Goal: Answer question/provide support: Share knowledge or assist other users

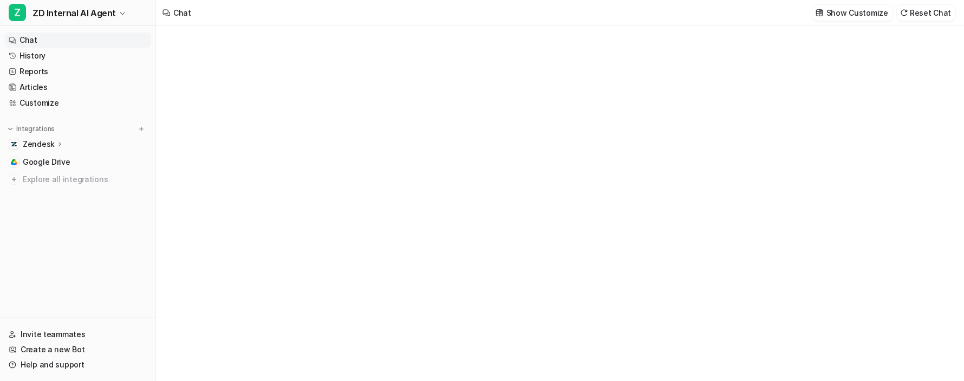
type textarea "**********"
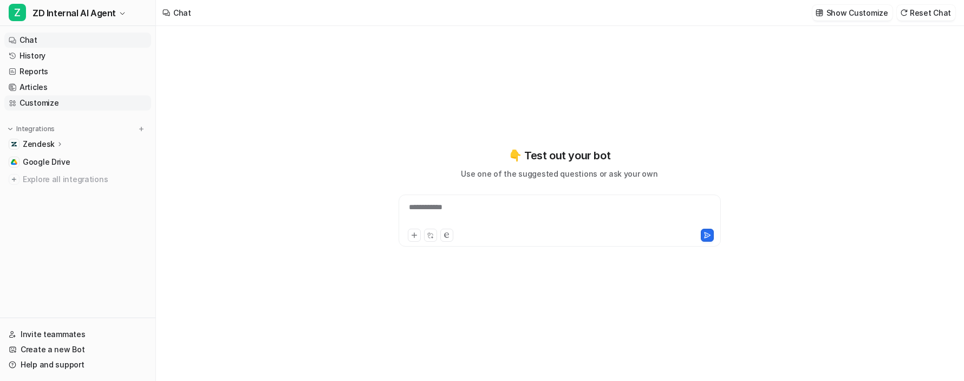
click at [68, 101] on link "Customize" at bounding box center [77, 102] width 147 height 15
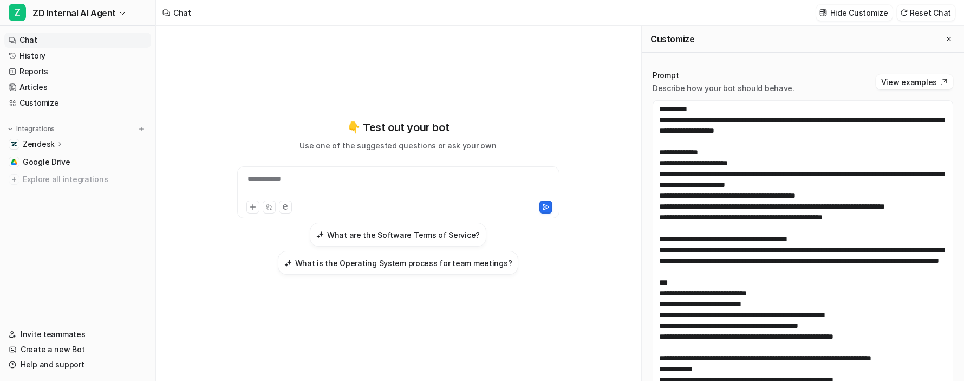
drag, startPoint x: 951, startPoint y: 233, endPoint x: 949, endPoint y: 399, distance: 165.8
click at [949, 380] on html "**********" at bounding box center [482, 190] width 964 height 381
click at [107, 12] on span "ZD Internal AI Agent" at bounding box center [74, 12] width 83 height 15
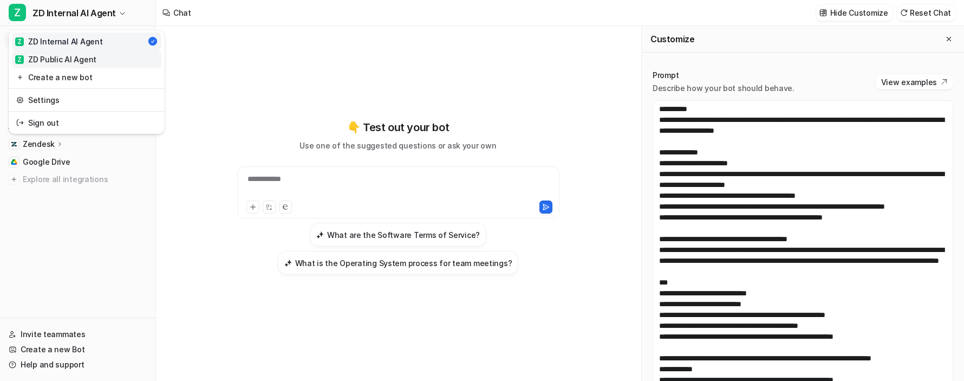
click at [95, 56] on link "Z ZD Public AI Agent" at bounding box center [87, 59] width 150 height 18
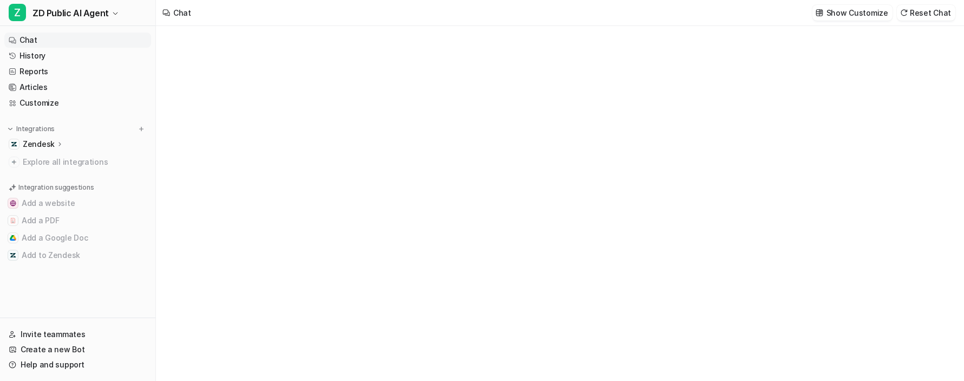
type textarea "**********"
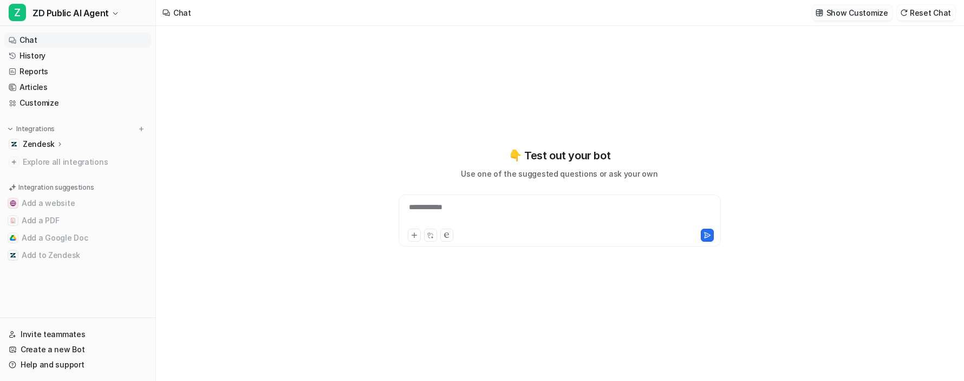
click at [850, 17] on p "Show Customize" at bounding box center [858, 12] width 62 height 11
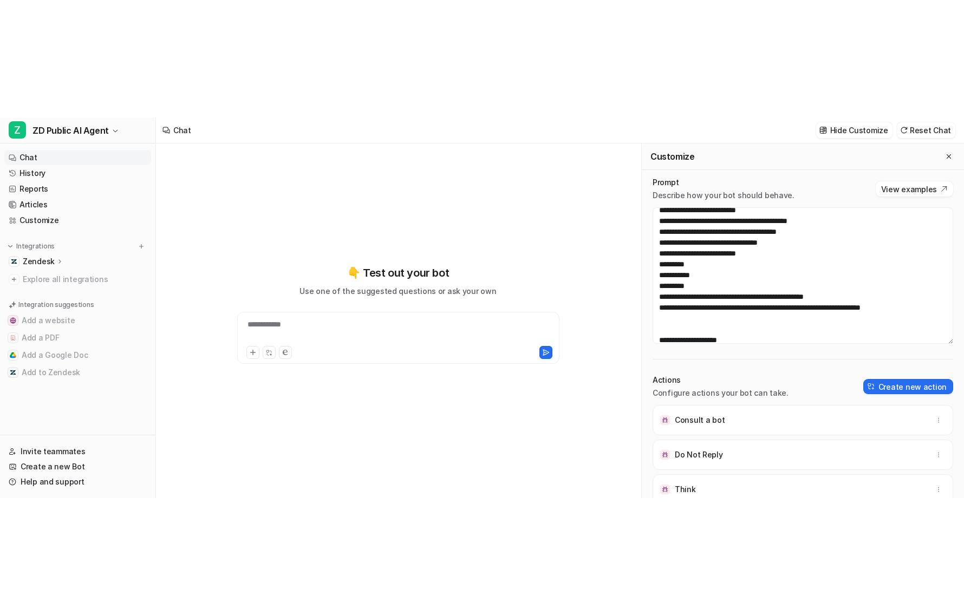
scroll to position [355, 0]
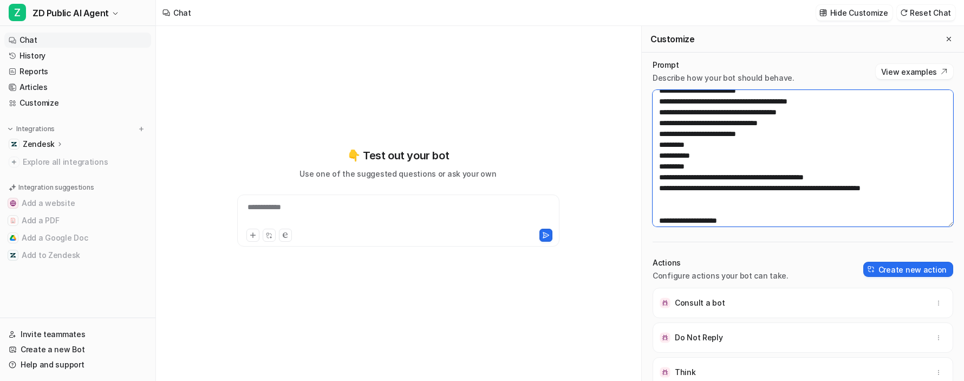
click at [669, 201] on textarea at bounding box center [803, 158] width 301 height 137
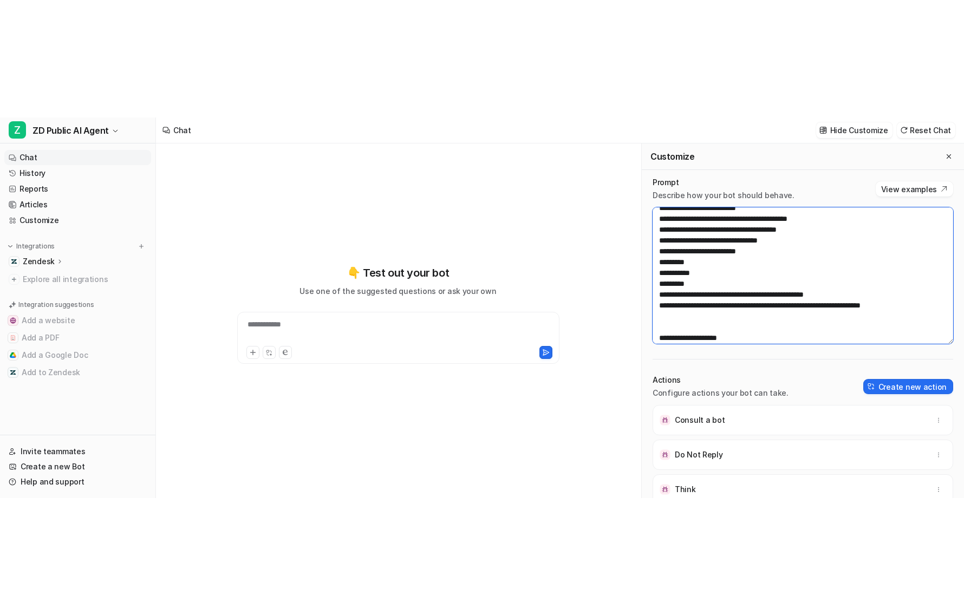
scroll to position [0, 0]
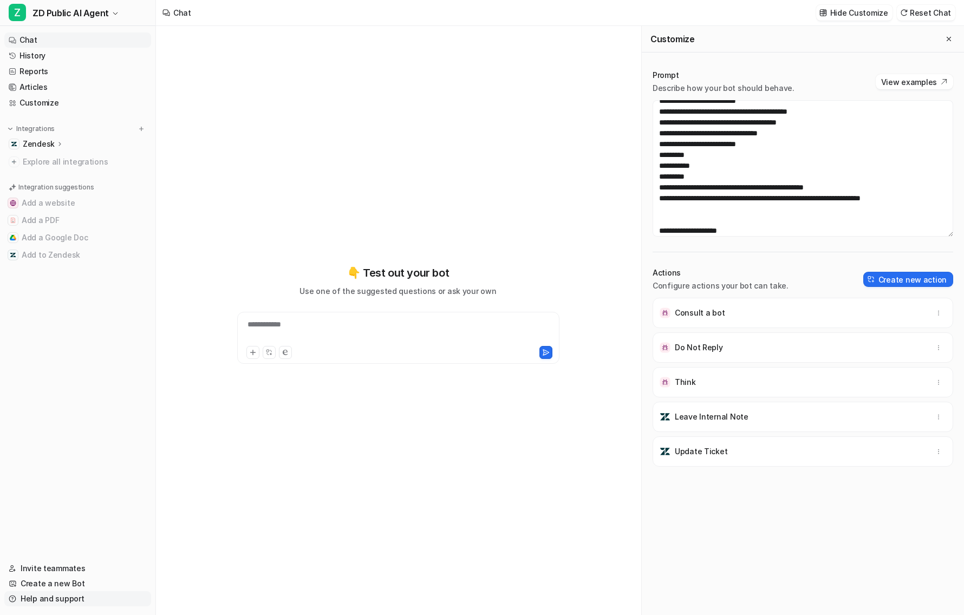
click at [51, 380] on link "Help and support" at bounding box center [77, 599] width 147 height 15
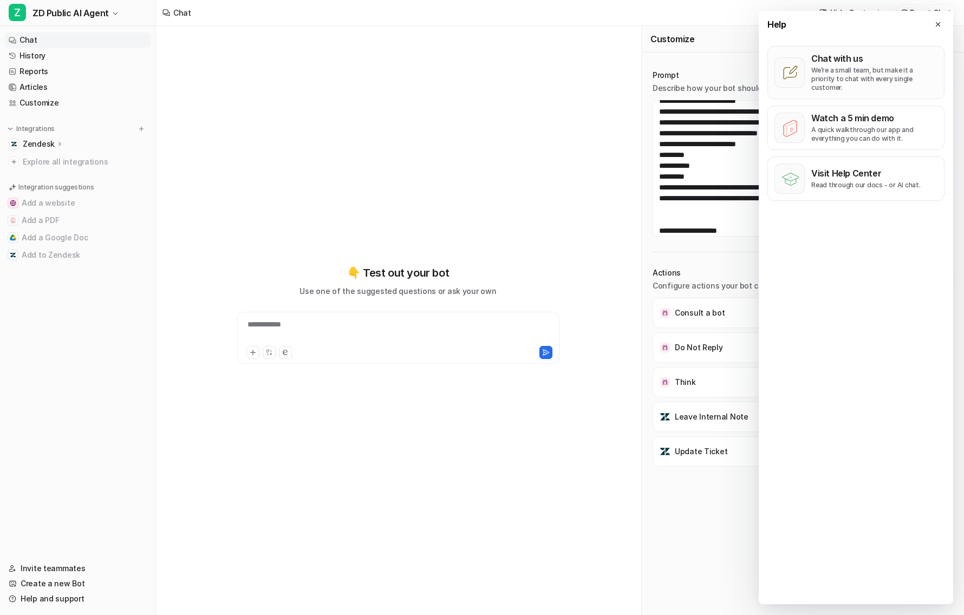
click at [853, 56] on p "Chat with us" at bounding box center [874, 58] width 126 height 11
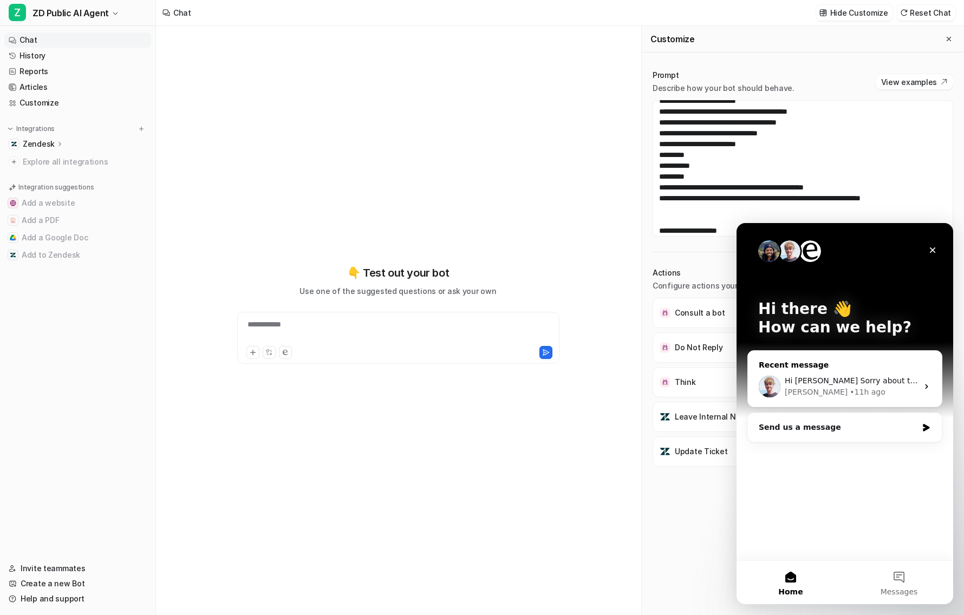
click at [825, 371] on div "Hi [PERSON_NAME] Sorry about the delay. We've taken a look at this and we belie…" at bounding box center [845, 387] width 194 height 40
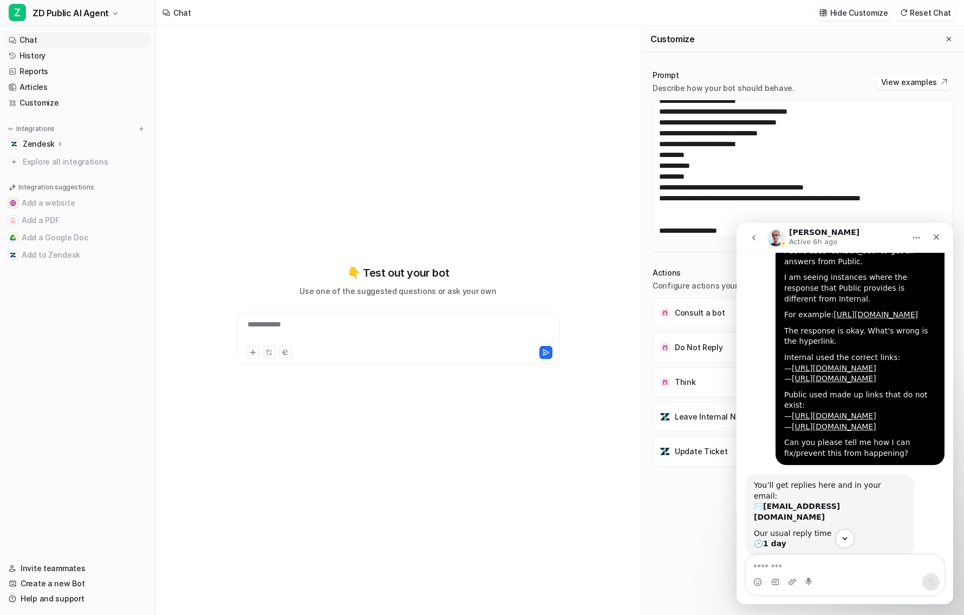
scroll to position [89, 0]
click at [834, 314] on link "[URL][DOMAIN_NAME]" at bounding box center [876, 313] width 85 height 9
click at [339, 322] on div "**********" at bounding box center [398, 331] width 317 height 25
paste div
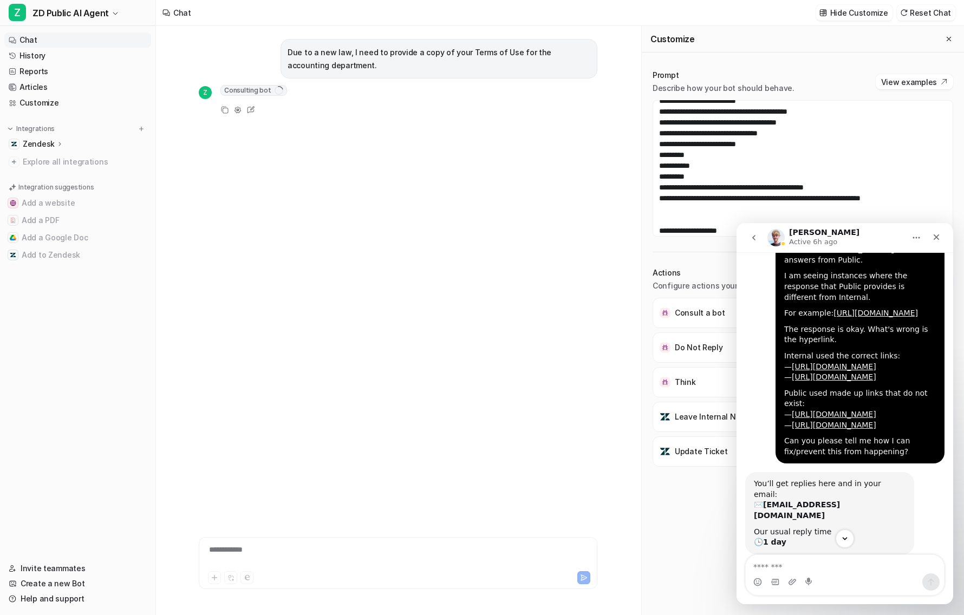
scroll to position [637, 0]
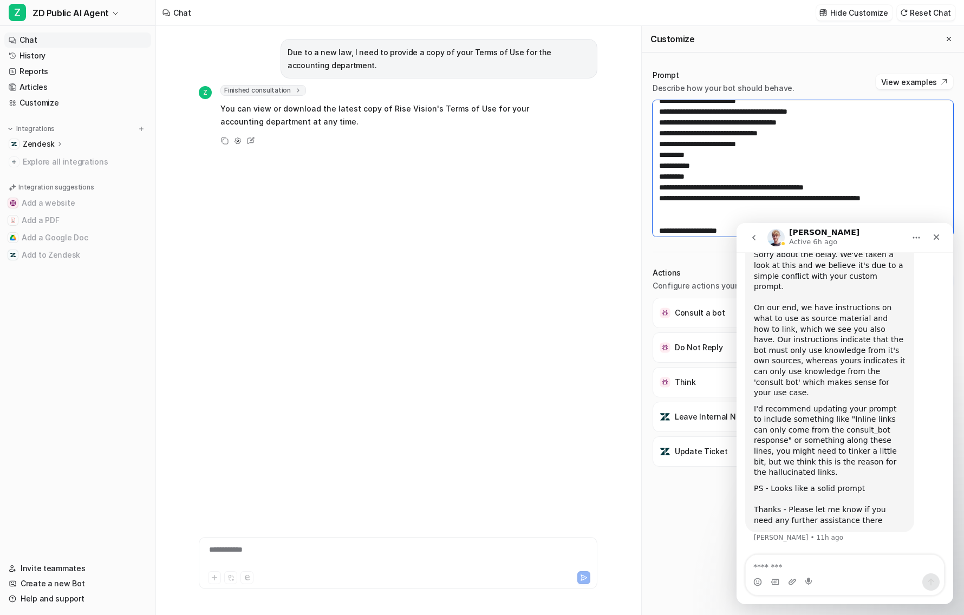
click at [891, 191] on textarea at bounding box center [803, 168] width 301 height 137
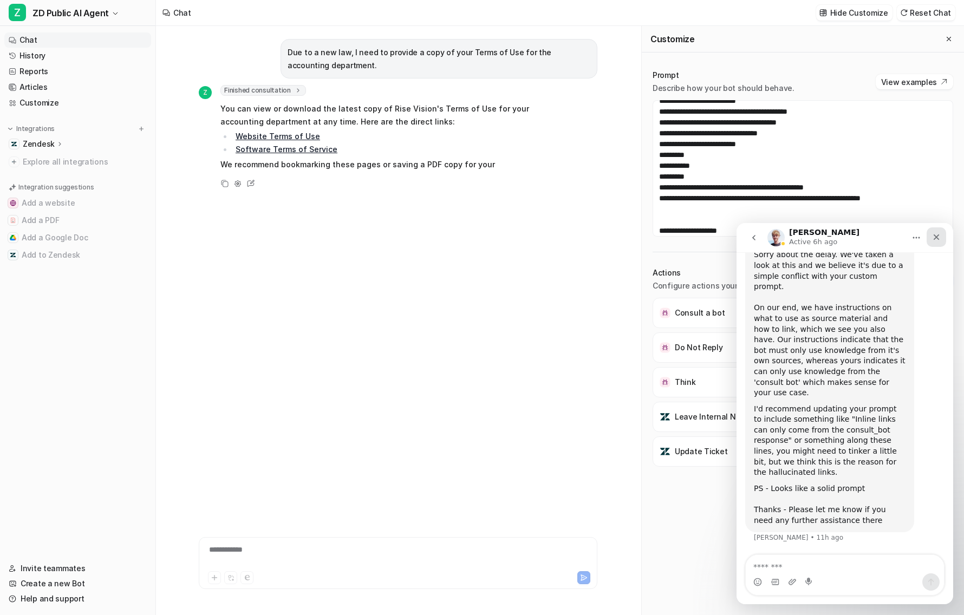
click at [936, 236] on icon "Close" at bounding box center [936, 237] width 9 height 9
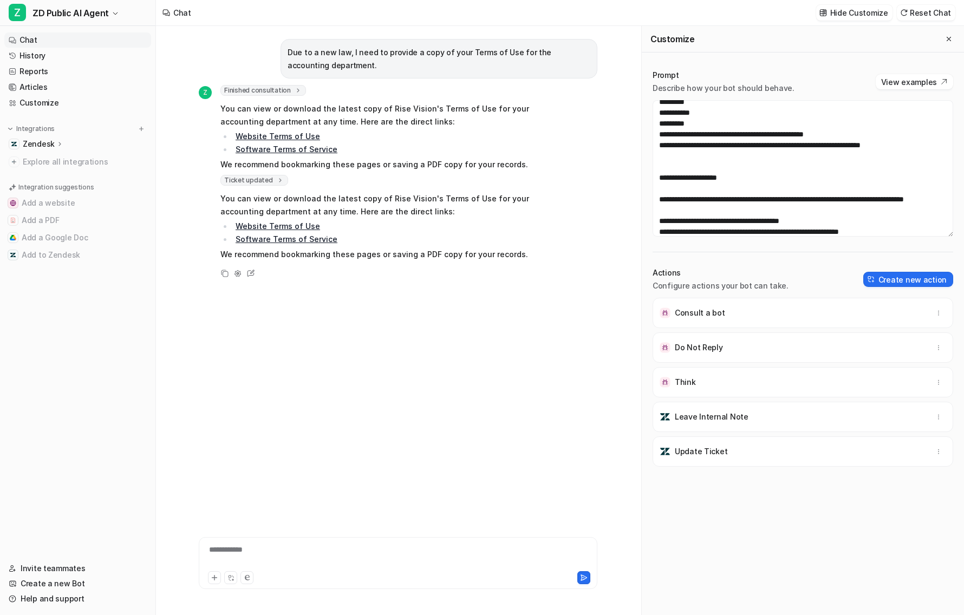
scroll to position [398, 0]
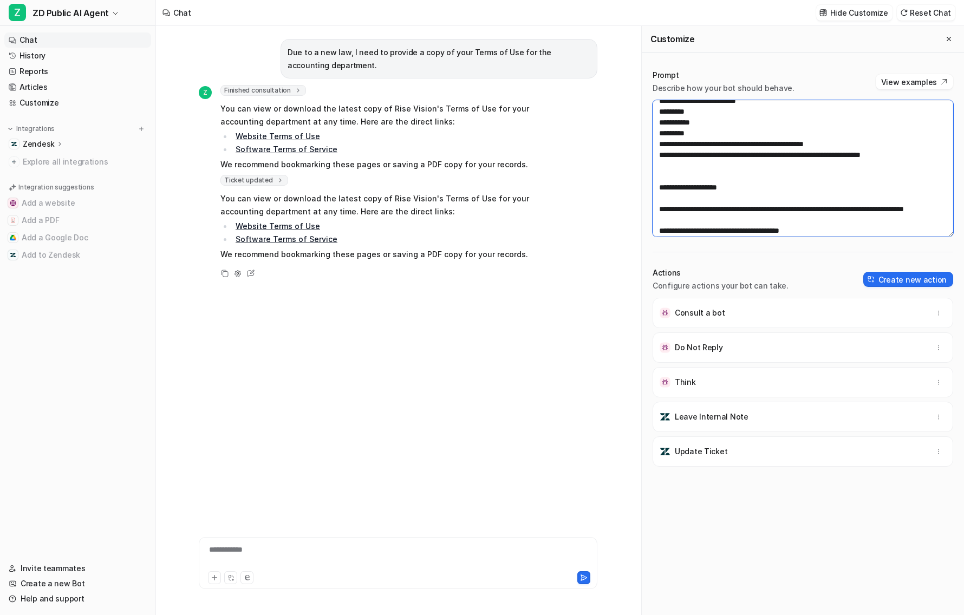
click at [659, 167] on textarea at bounding box center [803, 168] width 301 height 137
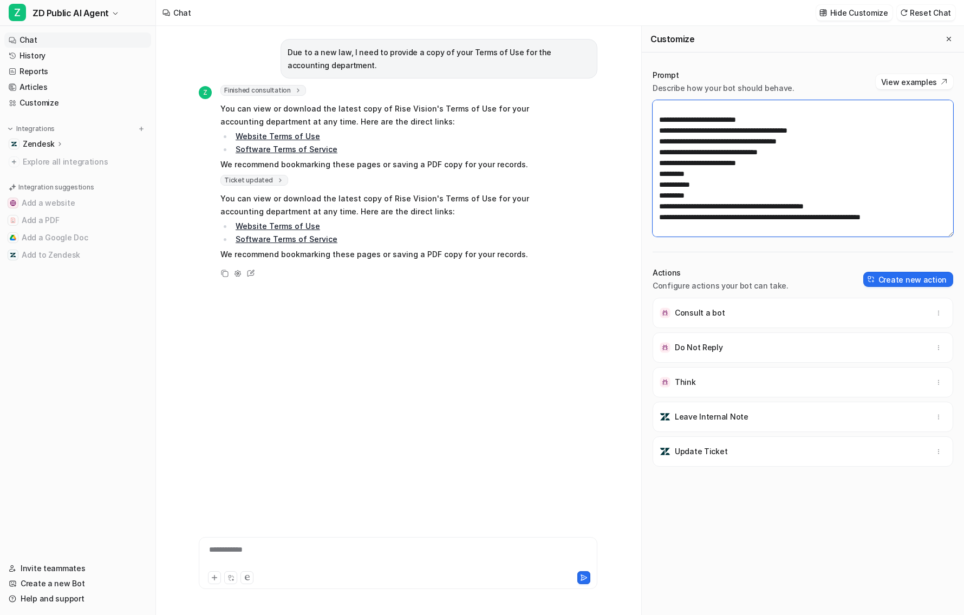
scroll to position [380, 0]
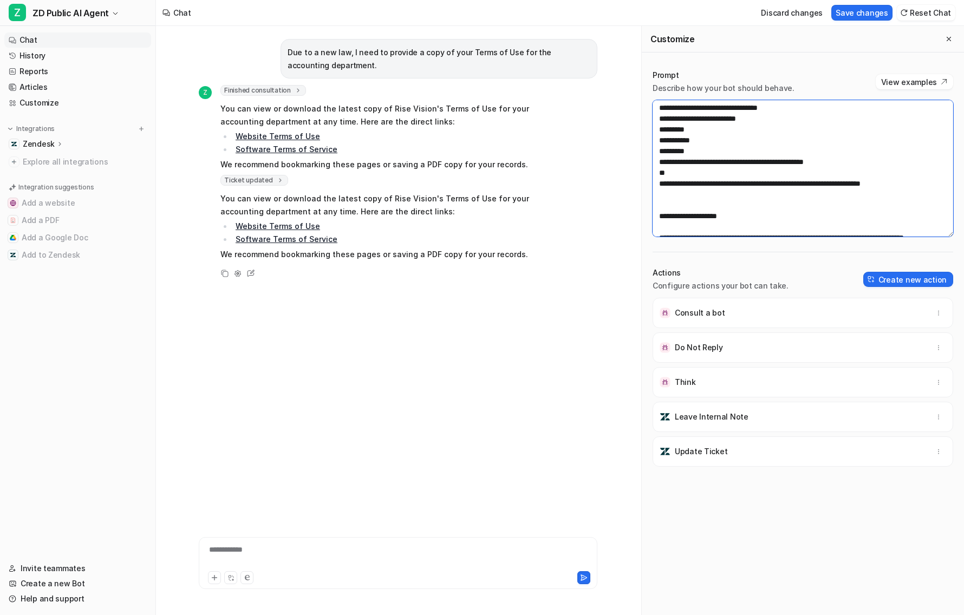
paste textarea "**********"
click at [675, 184] on textarea at bounding box center [803, 168] width 301 height 137
paste textarea "**********"
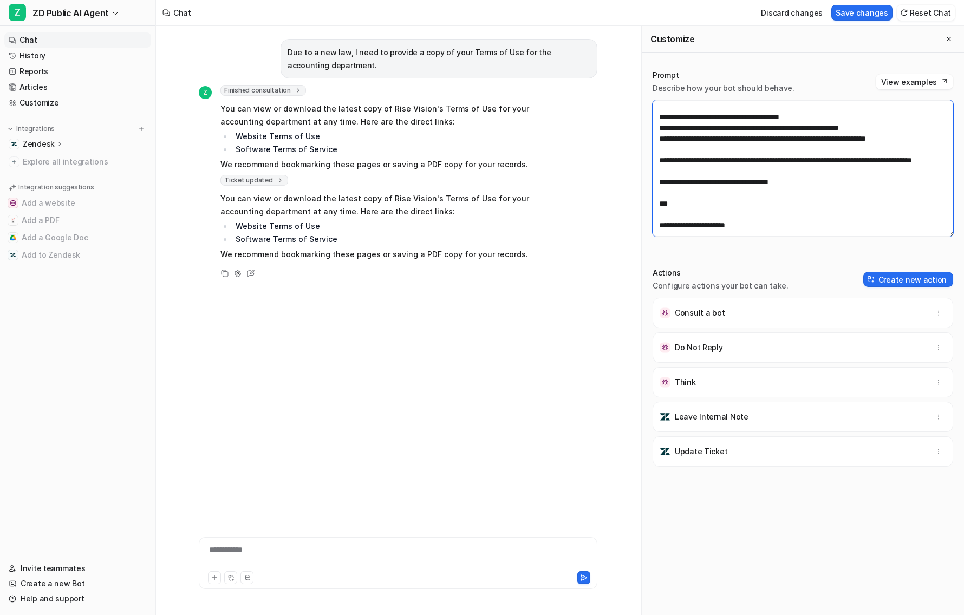
scroll to position [524, 0]
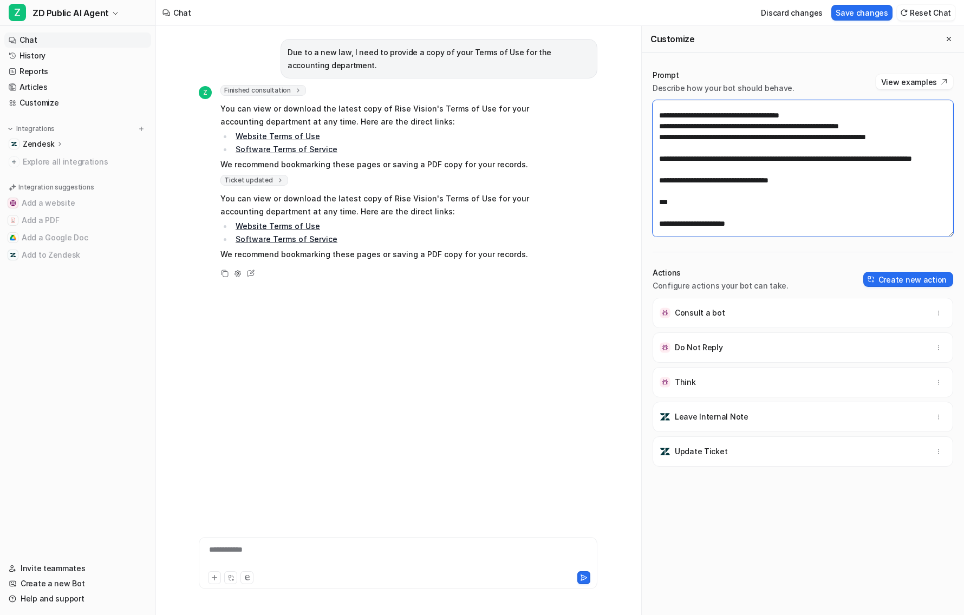
type textarea "**********"
click at [392, 53] on p "Due to a new law, I need to provide a copy of your Terms of Use for the account…" at bounding box center [439, 59] width 303 height 26
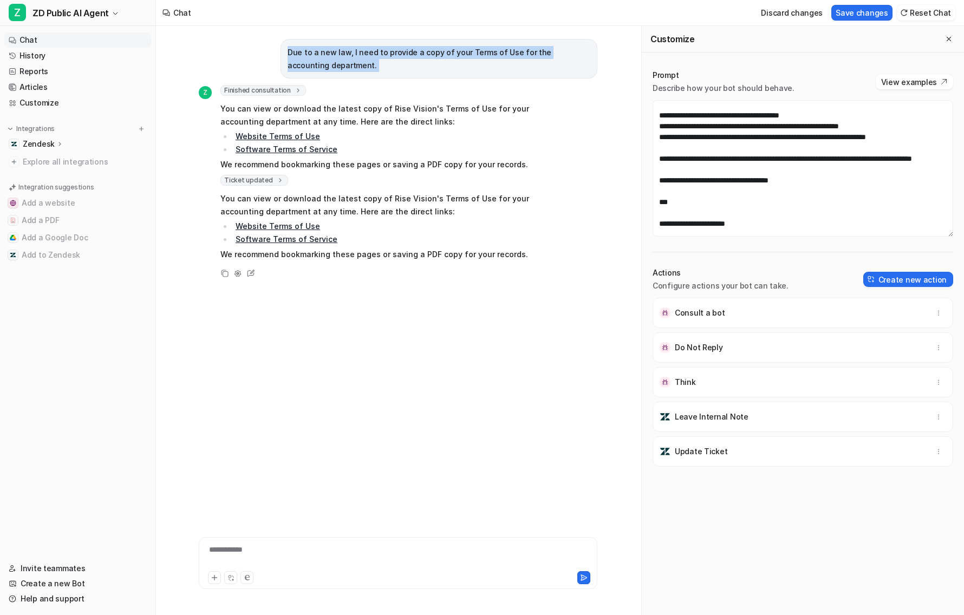
copy div "Due to a new law, I need to provide a copy of your Terms of Use for the account…"
click at [863, 15] on button "Save changes" at bounding box center [862, 13] width 61 height 16
click at [273, 380] on div "**********" at bounding box center [398, 556] width 393 height 25
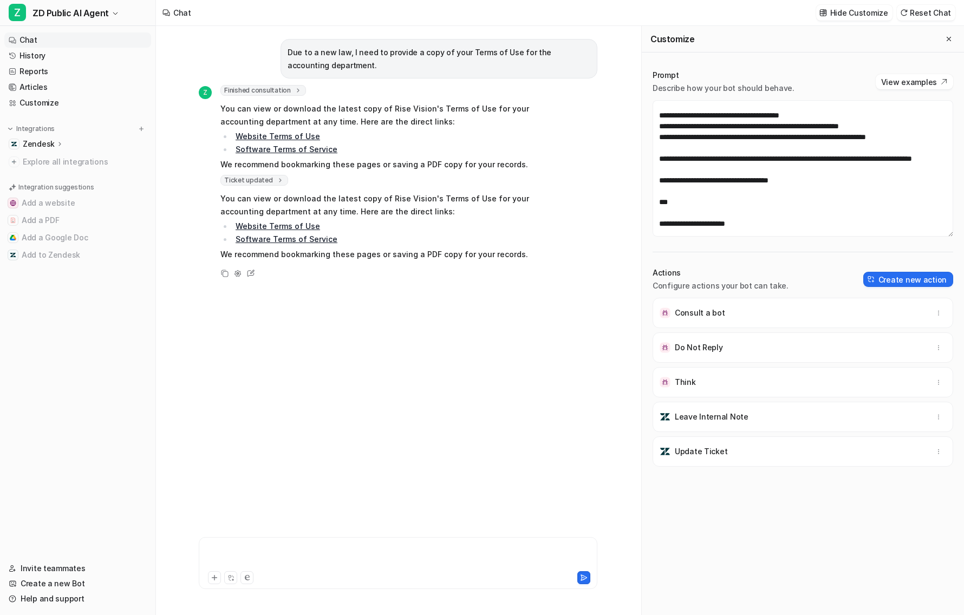
paste div
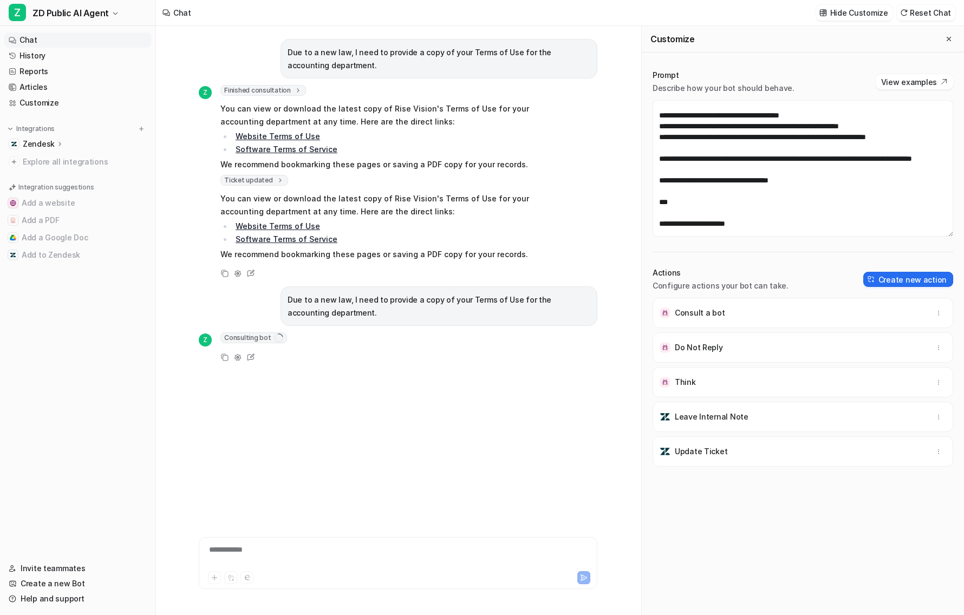
click at [275, 341] on div at bounding box center [279, 338] width 9 height 9
click at [371, 380] on div "Z Consulting bot 1 Copy Adjust Tone Edit" at bounding box center [398, 381] width 399 height 96
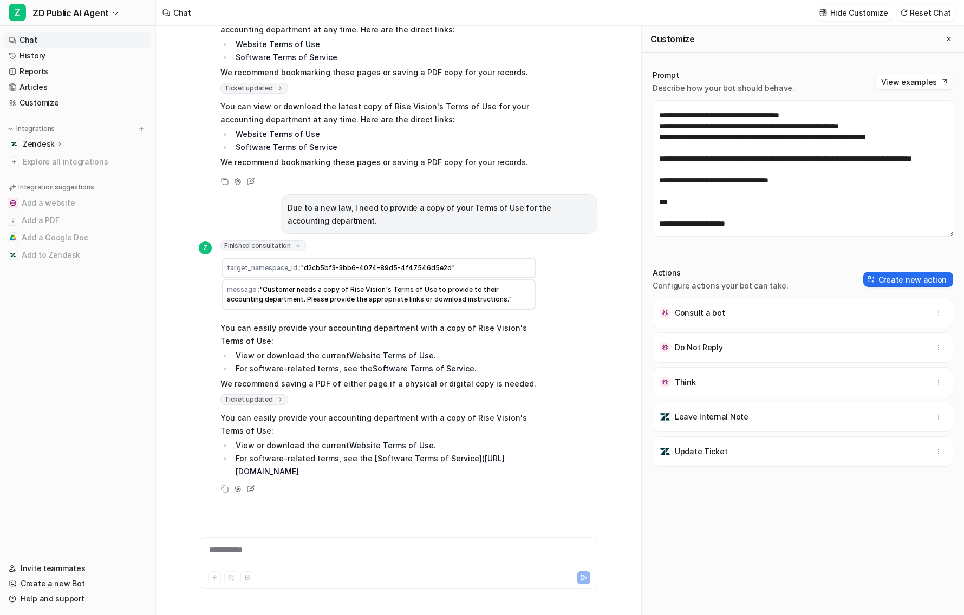
scroll to position [96, 0]
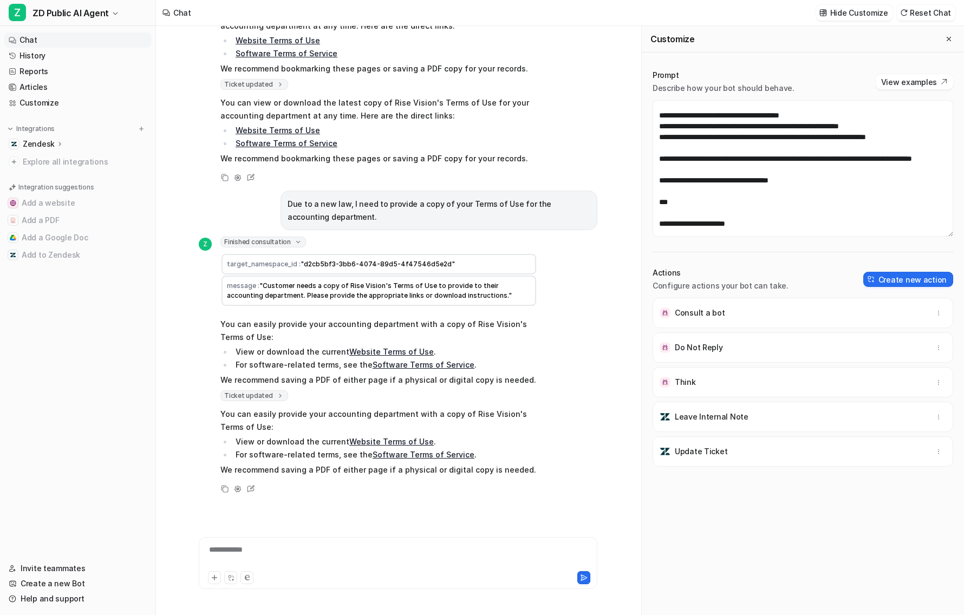
click at [410, 365] on link "Software Terms of Service" at bounding box center [424, 364] width 102 height 9
click at [276, 380] on icon at bounding box center [280, 396] width 8 height 8
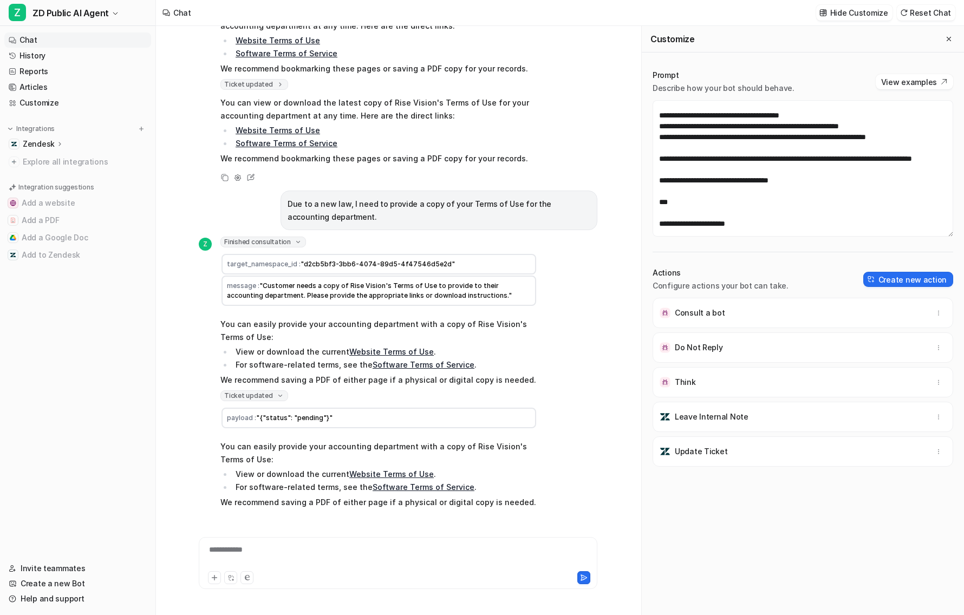
click at [276, 380] on icon at bounding box center [280, 396] width 8 height 8
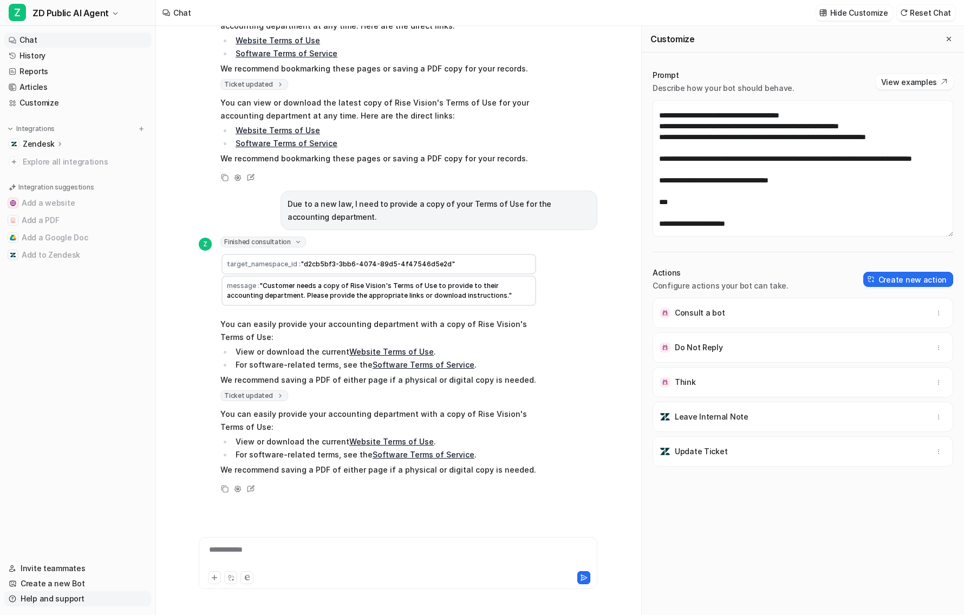
click at [57, 380] on link "Help and support" at bounding box center [77, 599] width 147 height 15
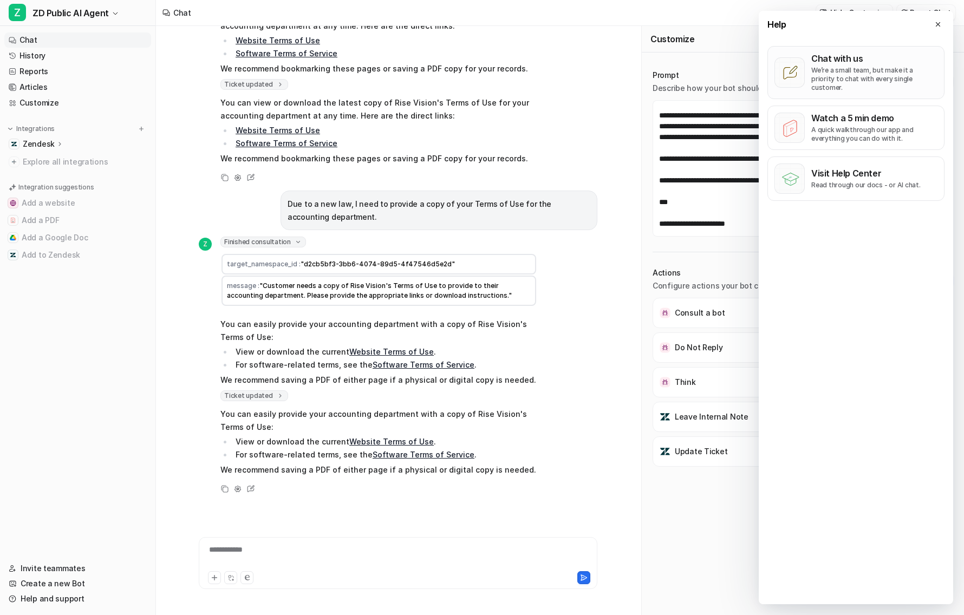
click at [832, 80] on p "We’re a small team, but make it a priority to chat with every single customer." at bounding box center [874, 79] width 126 height 26
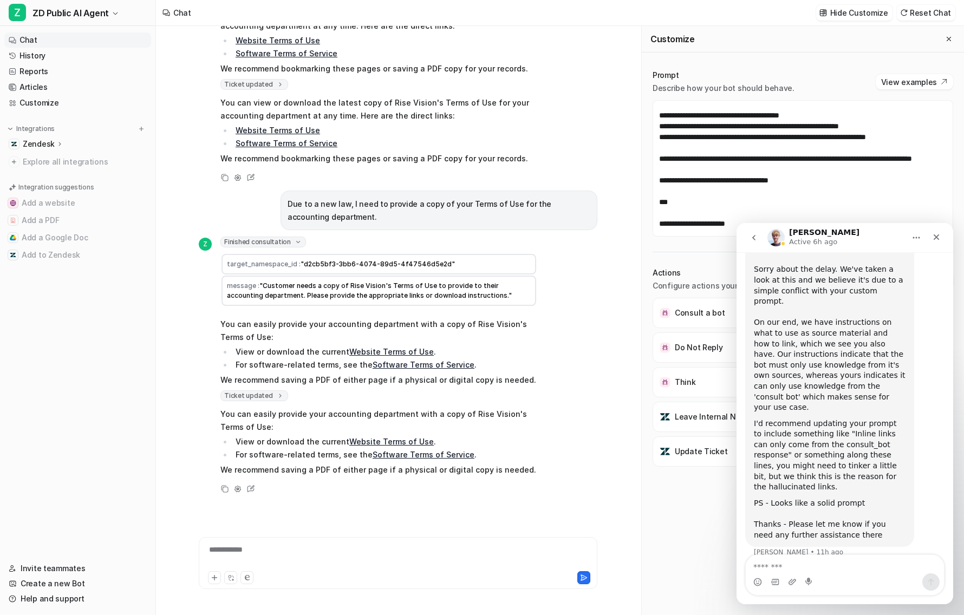
scroll to position [637, 0]
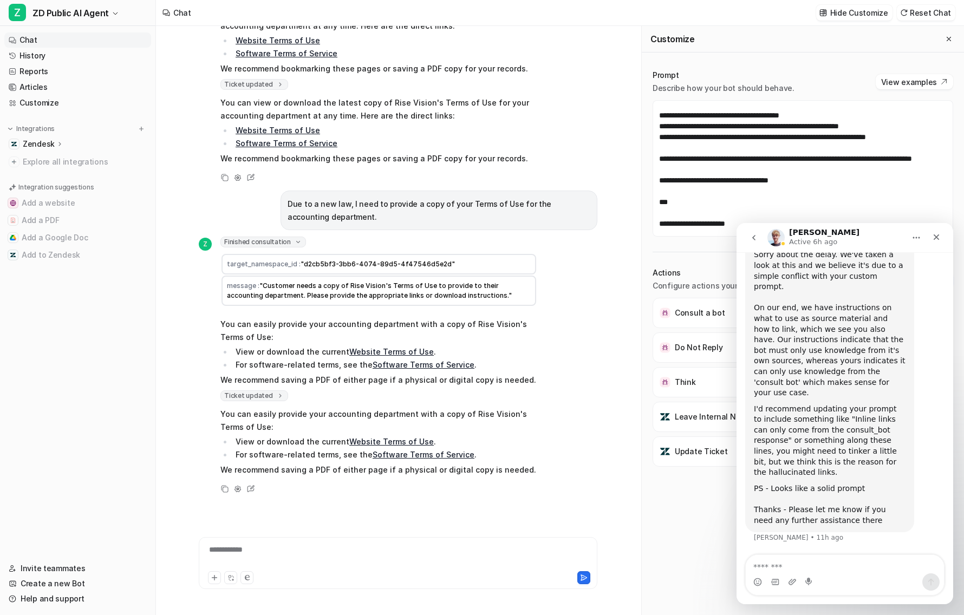
click at [842, 380] on div "Intercom messenger" at bounding box center [845, 582] width 198 height 17
click at [821, 380] on textarea "Message…" at bounding box center [845, 564] width 198 height 18
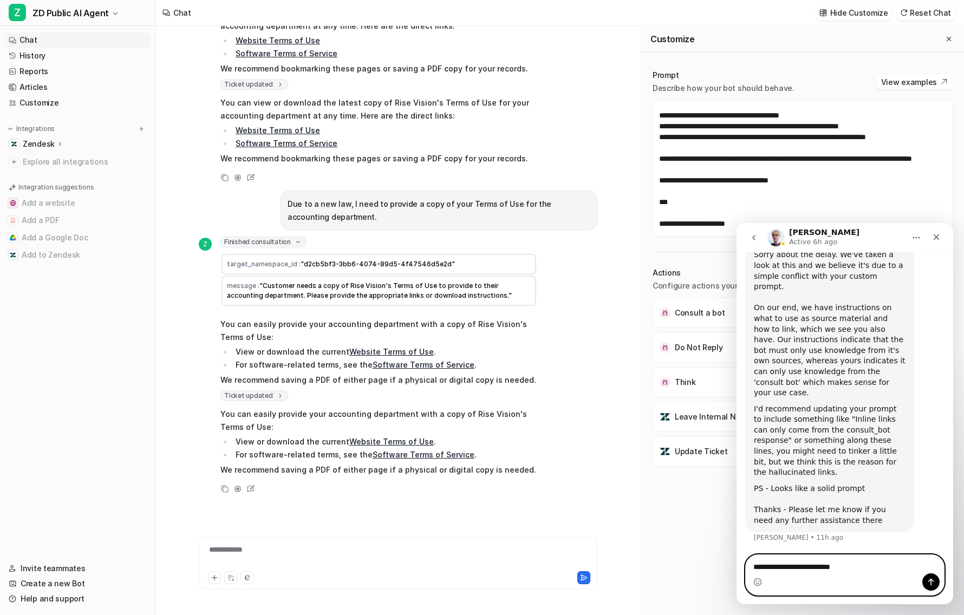
type textarea "**********"
click at [937, 380] on button "Send a message…" at bounding box center [931, 582] width 17 height 17
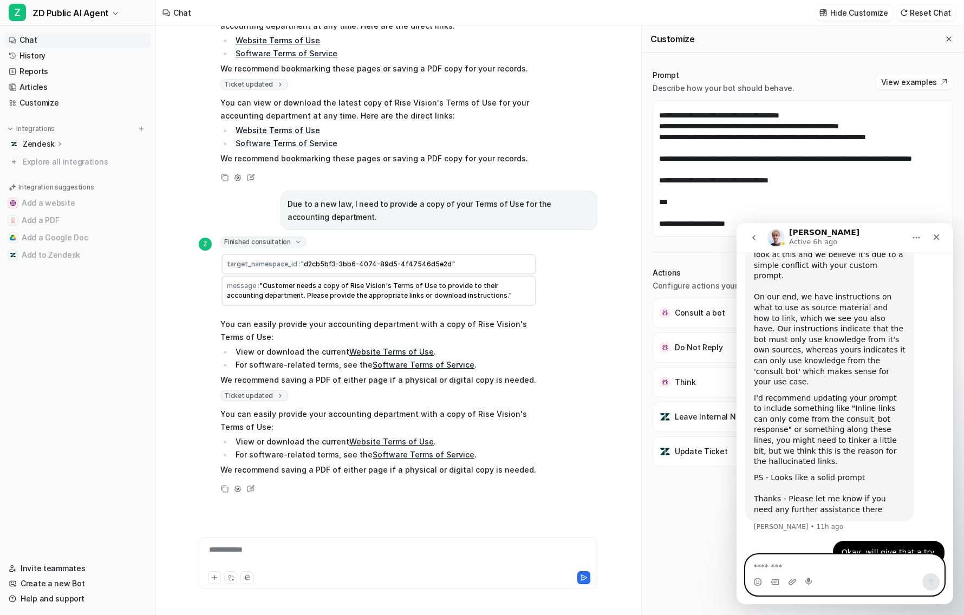
scroll to position [669, 0]
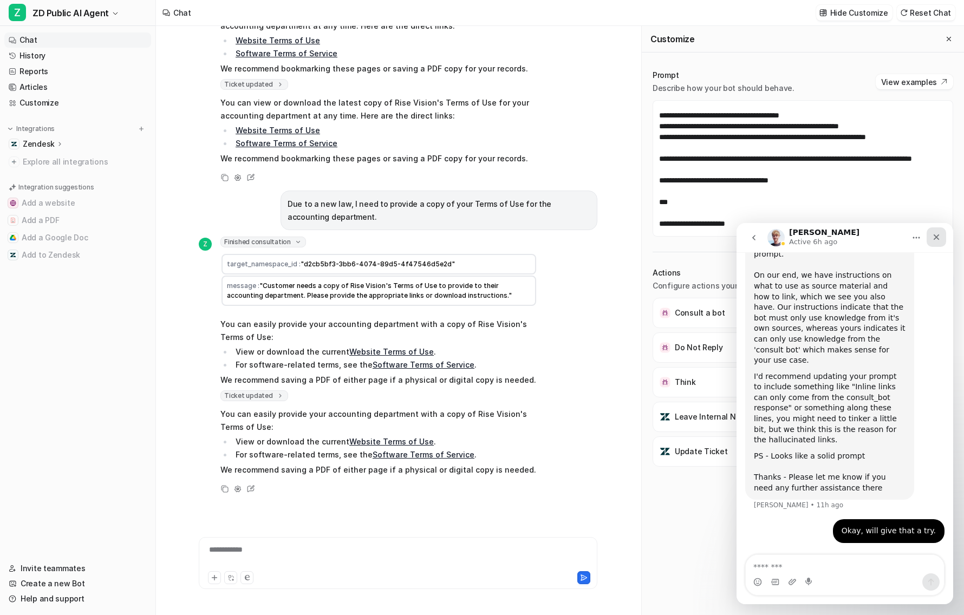
click at [937, 241] on icon "Close" at bounding box center [936, 237] width 9 height 9
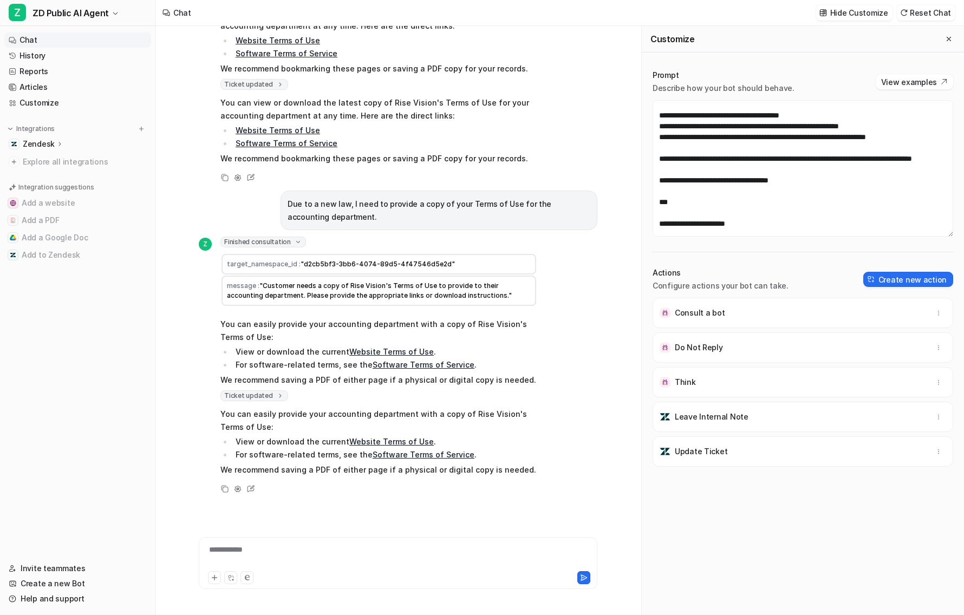
scroll to position [0, 0]
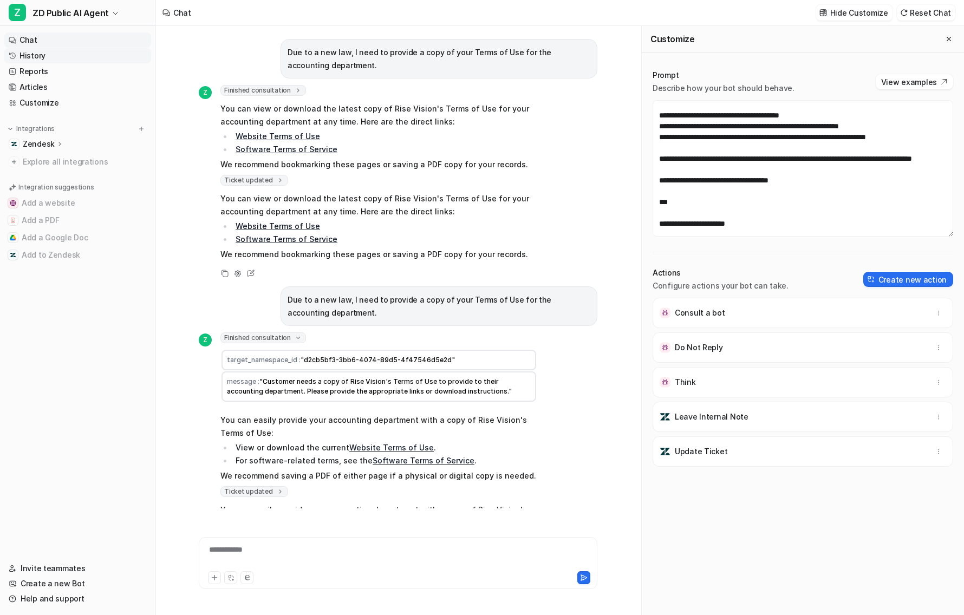
click at [46, 60] on link "History" at bounding box center [77, 55] width 147 height 15
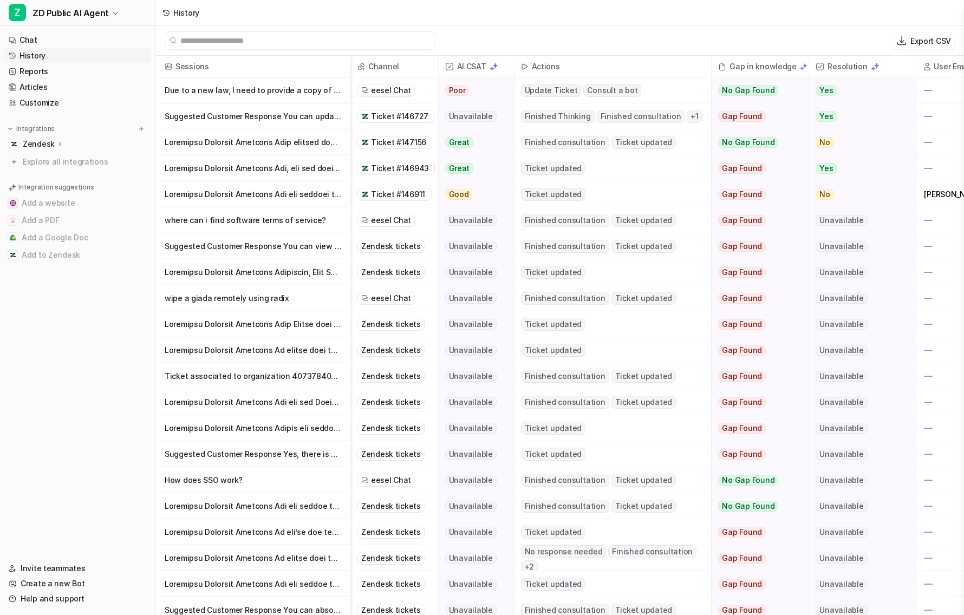
scroll to position [0, 99]
click at [262, 86] on p "Due to a new law, I need to provide a copy of your Terms of Use for the accounti" at bounding box center [253, 90] width 177 height 26
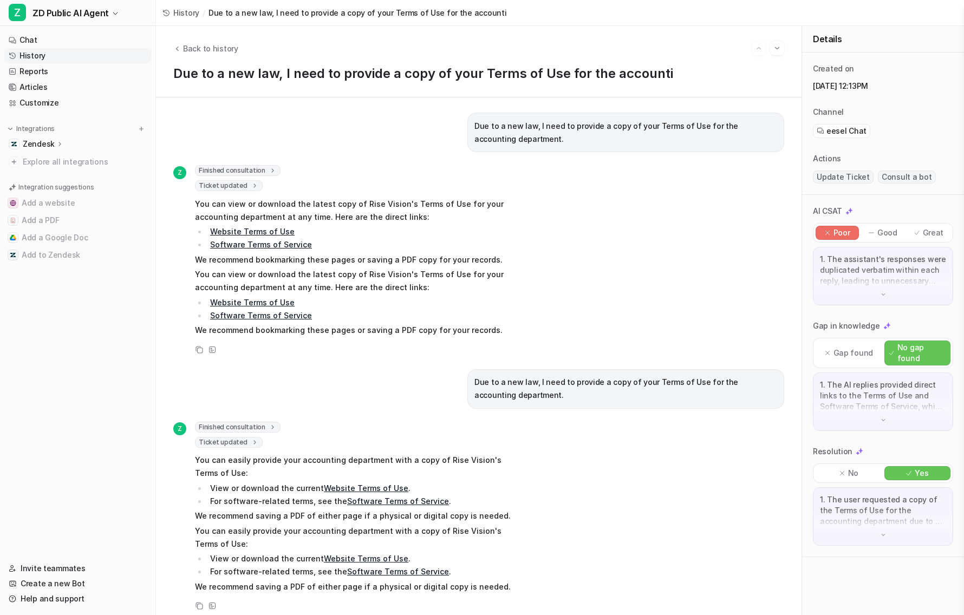
scroll to position [7, 0]
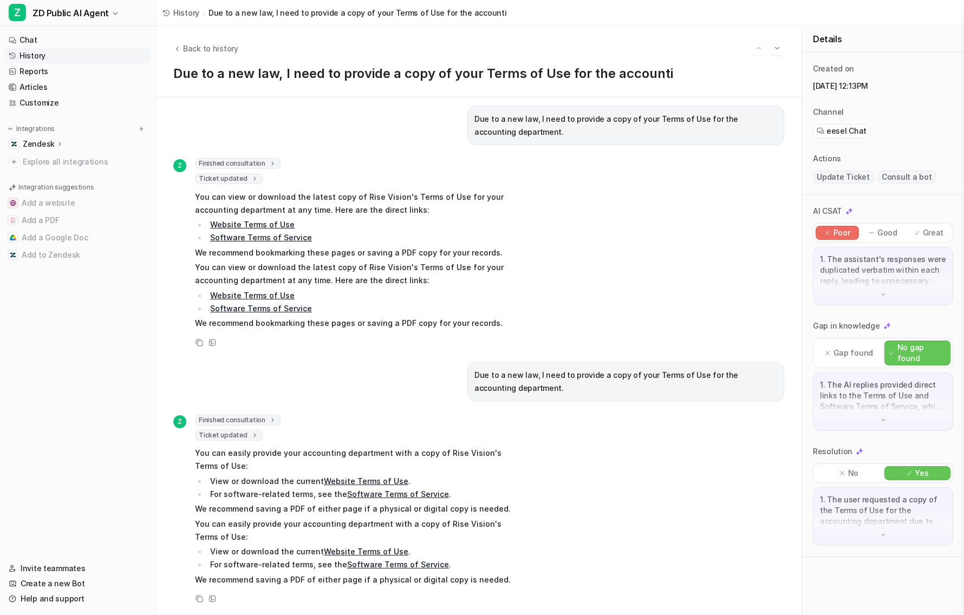
click at [886, 380] on p "1. The AI replies provided direct links to the Terms of Use and Software Terms …" at bounding box center [883, 396] width 126 height 33
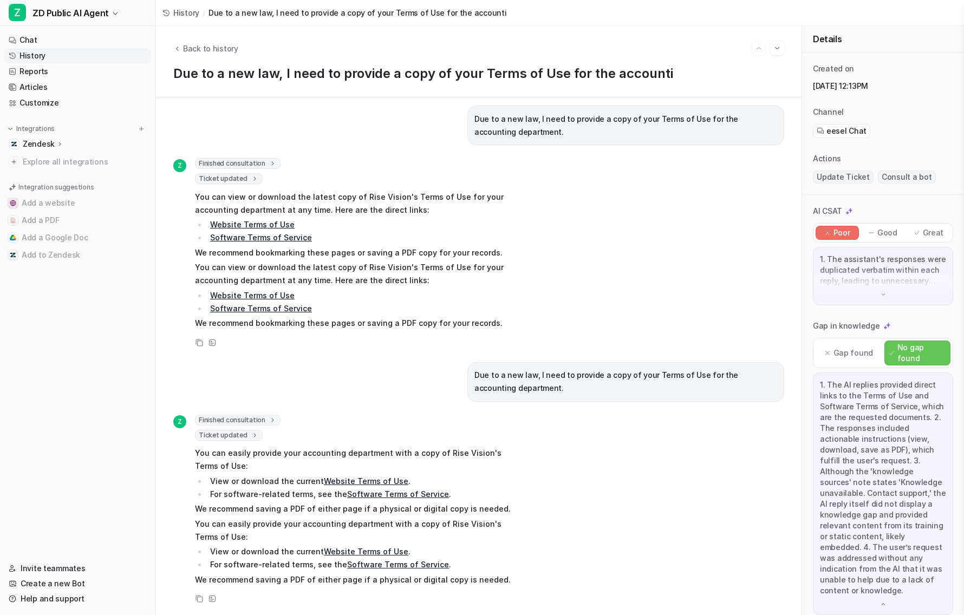
click at [861, 291] on div "1. The assistant's responses were duplicated verbatim within each reply, leadin…" at bounding box center [883, 276] width 140 height 59
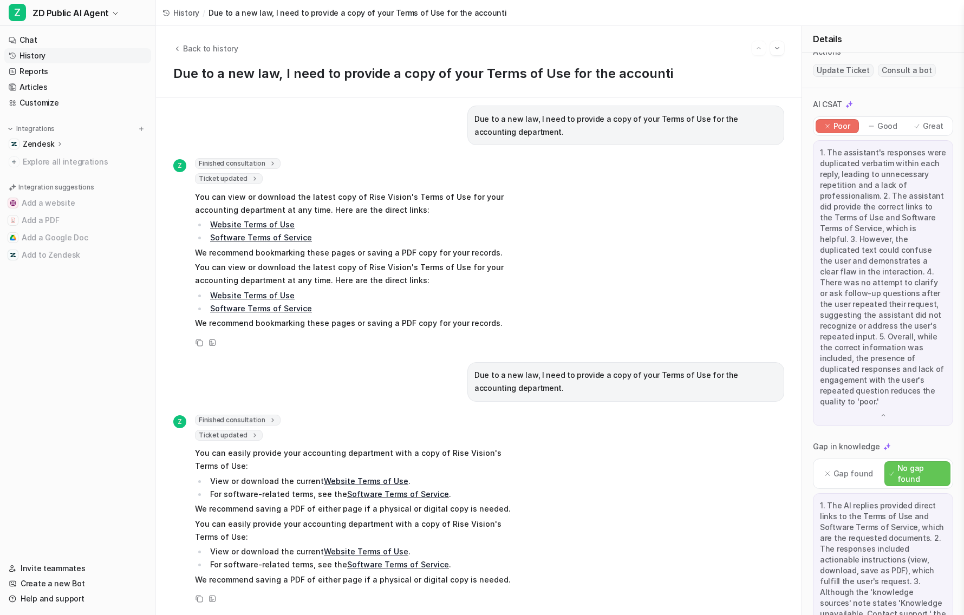
scroll to position [107, 0]
click at [201, 49] on span "Back to history" at bounding box center [210, 48] width 55 height 11
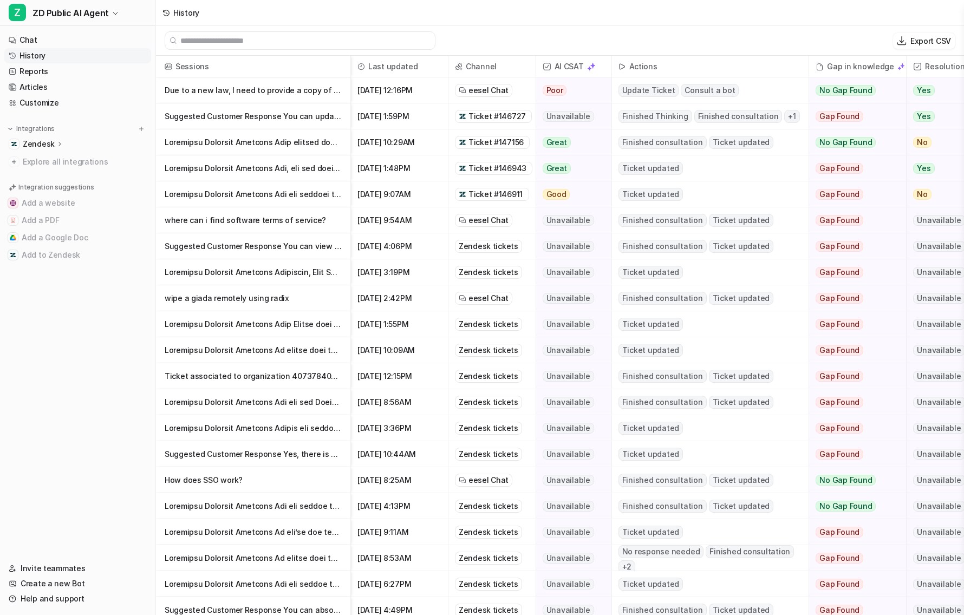
click at [323, 119] on p "Suggested Customer Response You can update your payment methods in the Rise Vis…" at bounding box center [253, 116] width 177 height 26
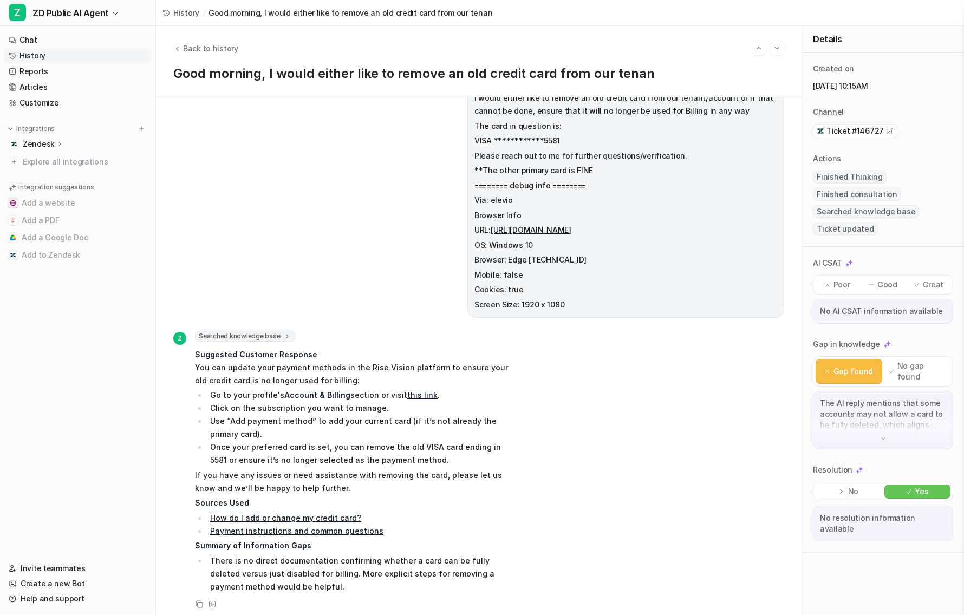
scroll to position [44, 0]
click at [878, 380] on p "The AI reply mentions that some accounts may not allow a card to be fully delet…" at bounding box center [883, 414] width 126 height 33
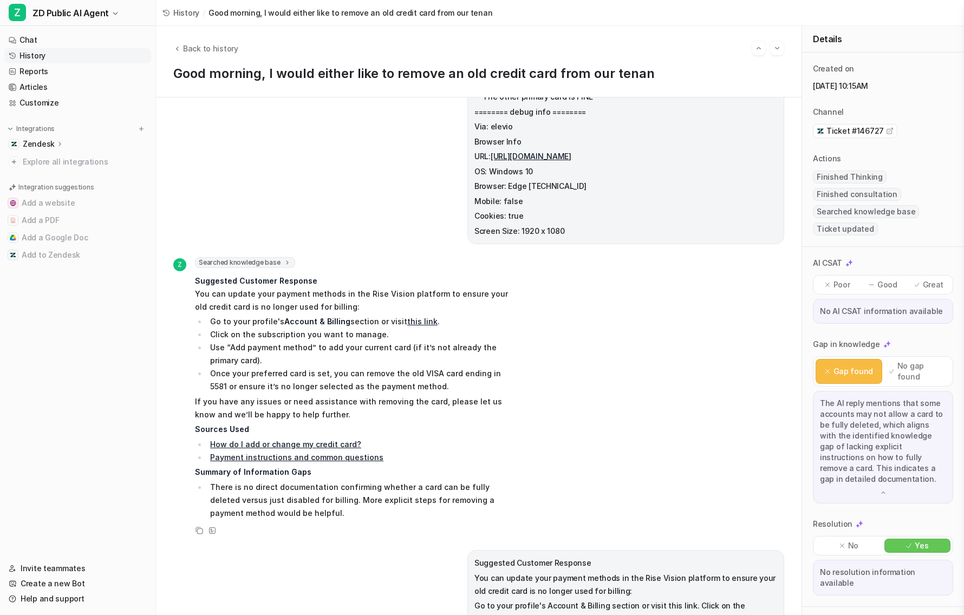
scroll to position [139, 0]
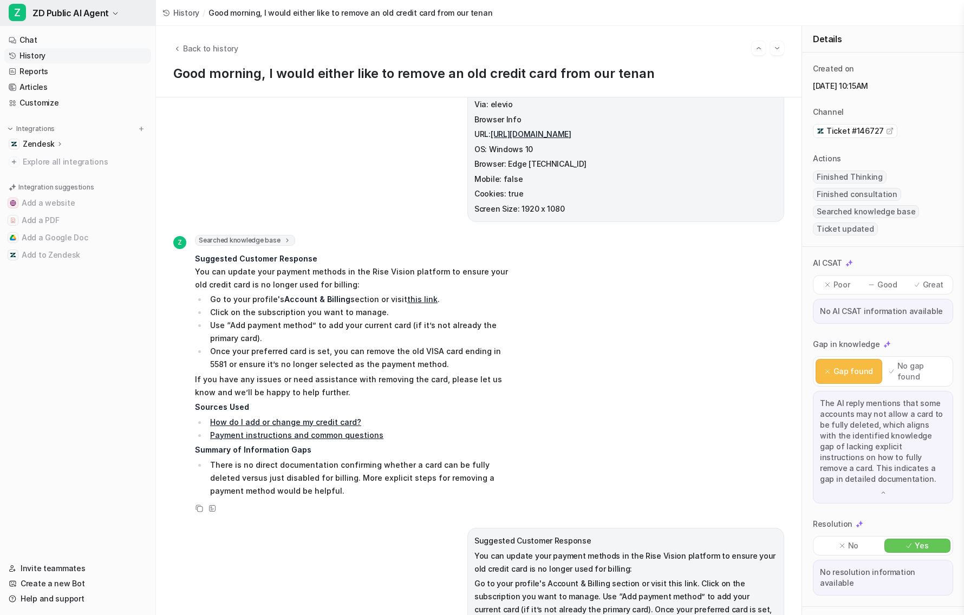
click at [101, 20] on span "ZD Public AI Agent" at bounding box center [71, 12] width 76 height 15
click at [97, 46] on div "Z ZD Internal AI Agent" at bounding box center [58, 41] width 87 height 11
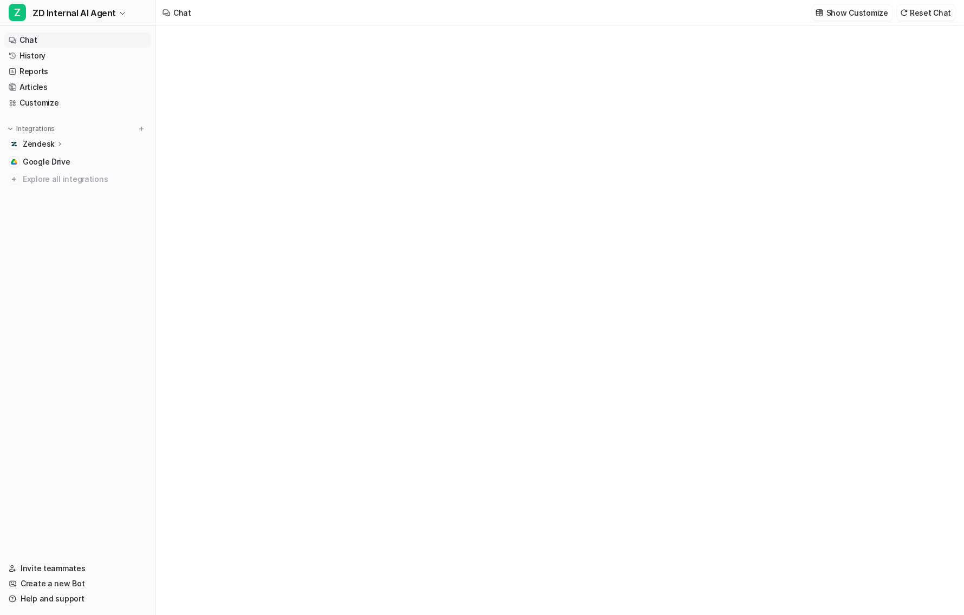
type textarea "**********"
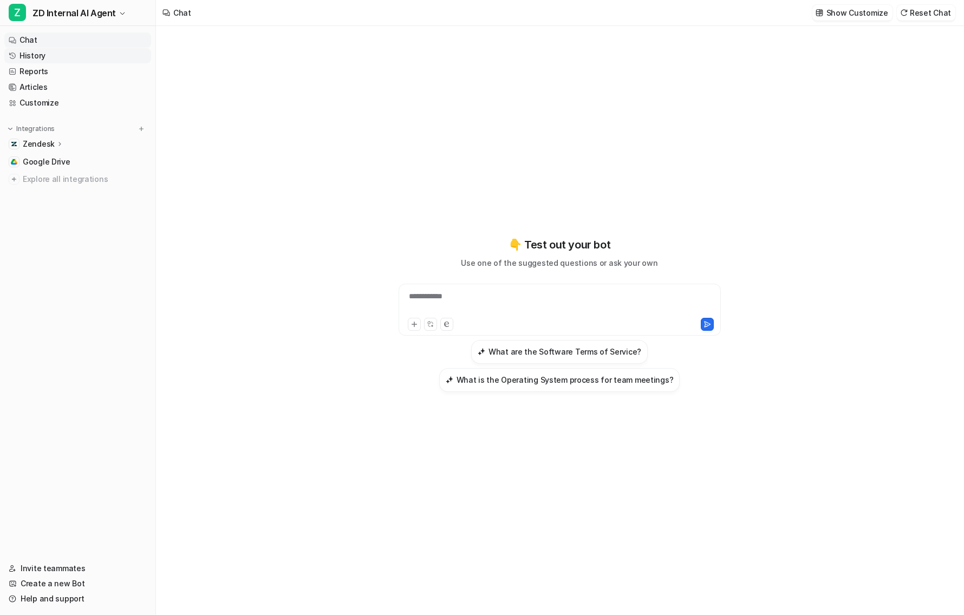
click at [50, 57] on link "History" at bounding box center [77, 55] width 147 height 15
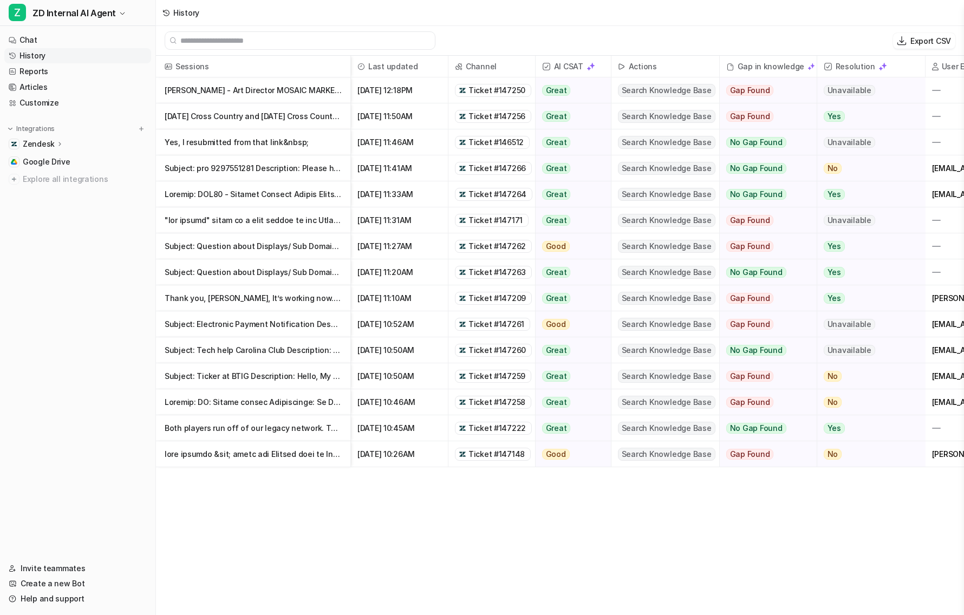
click at [270, 86] on p "[PERSON_NAME] - Art Director MOSAIC MARKETING &amp; ADVERTISING Office: 20" at bounding box center [253, 90] width 177 height 26
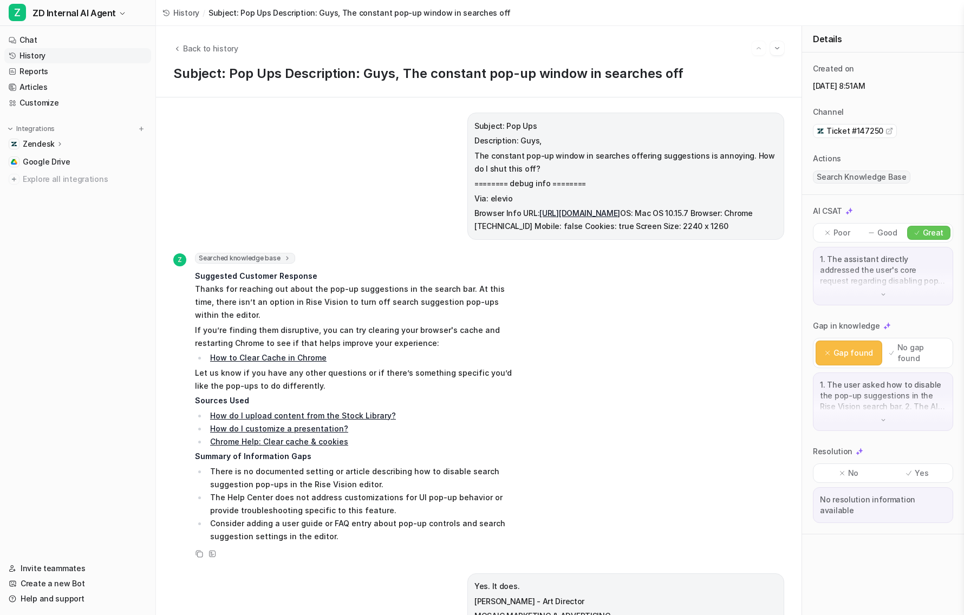
click at [864, 380] on p "1. The user asked how to disable the pop-up suggestions in the Rise Vision sear…" at bounding box center [883, 396] width 126 height 33
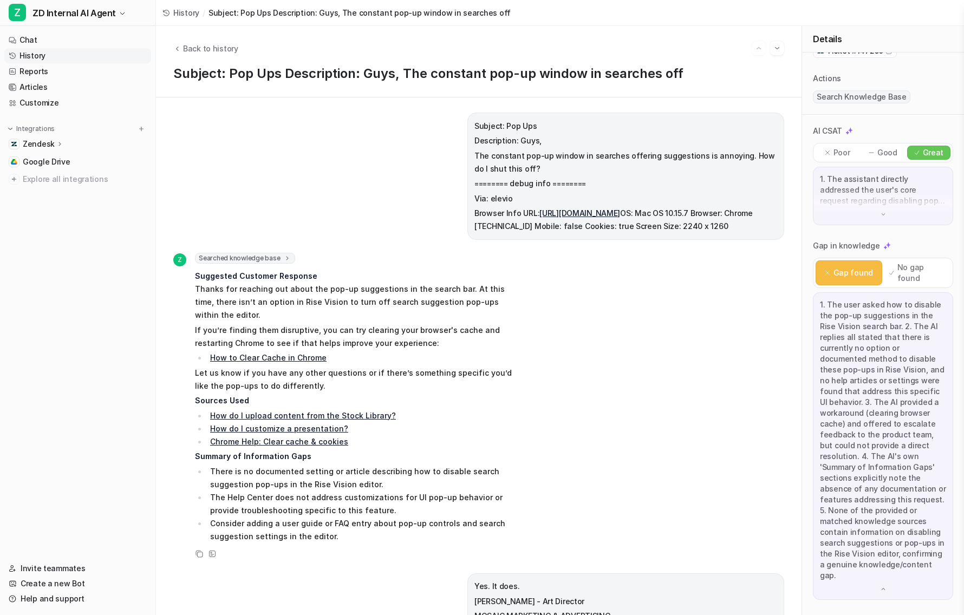
scroll to position [125, 0]
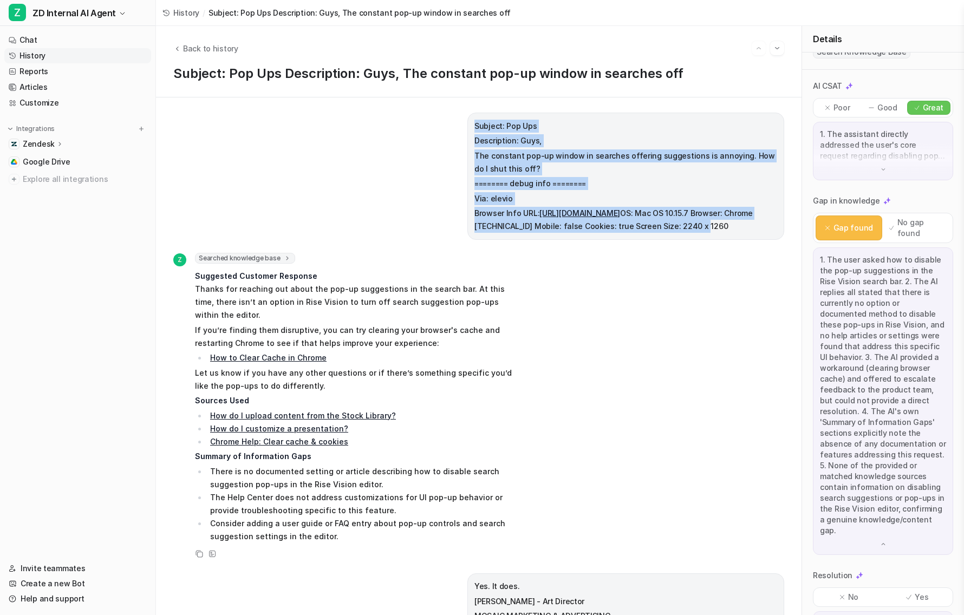
drag, startPoint x: 473, startPoint y: 125, endPoint x: 646, endPoint y: 244, distance: 210.2
click at [646, 233] on span "Subject: Pop Ups Description: Guys, The constant pop-up window in searches offe…" at bounding box center [626, 177] width 303 height 114
copy span "Subject: Pop Ups Description: Guys, The constant pop-up window in searches offe…"
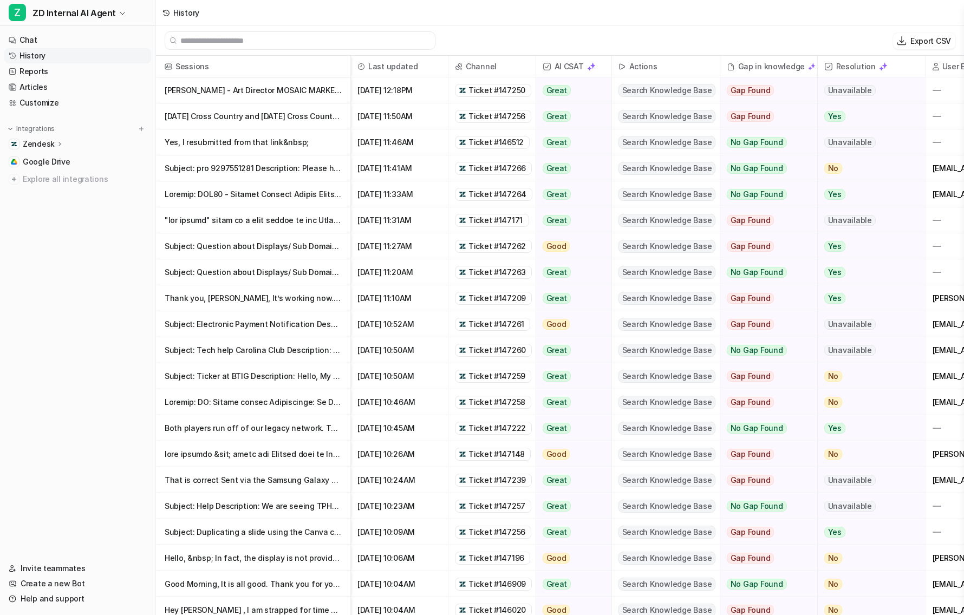
click at [295, 124] on p "[DATE] Cross Country and [DATE] Cross Country.&nbsp; Both are housed in the Upc…" at bounding box center [253, 116] width 177 height 26
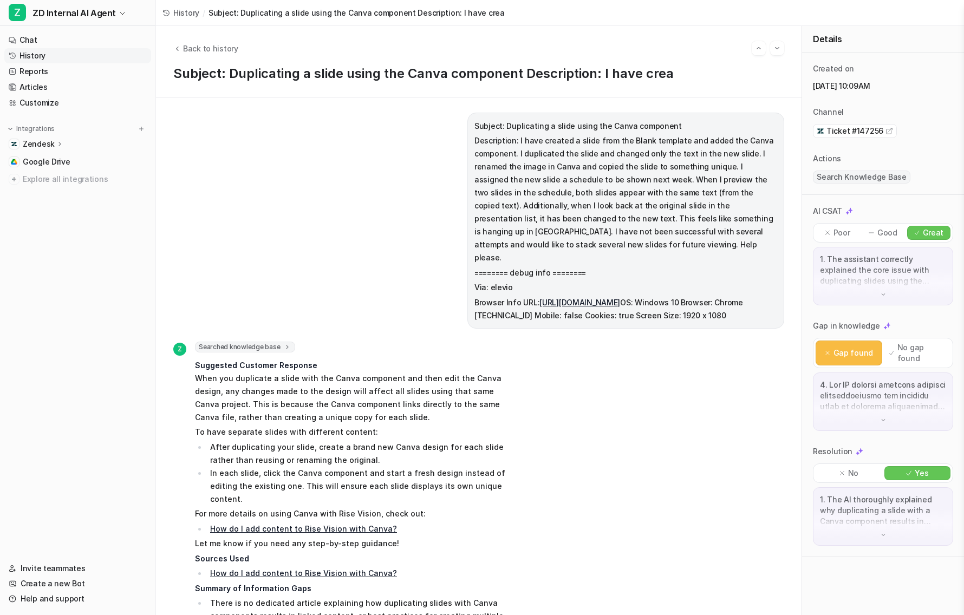
click at [862, 380] on p at bounding box center [883, 396] width 126 height 33
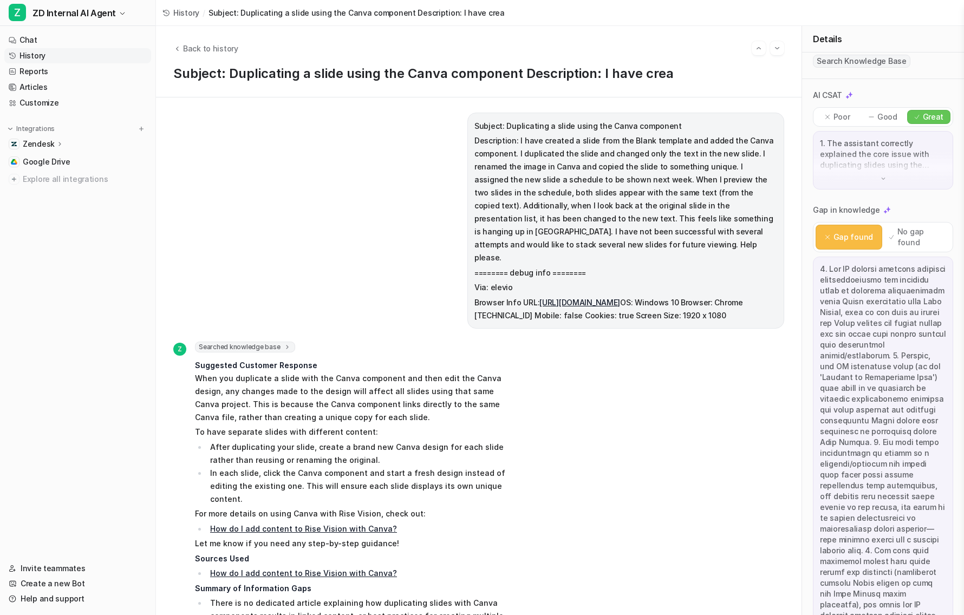
click at [285, 74] on h1 "Subject: Duplicating a slide using the Canva component Description: I have crea" at bounding box center [478, 74] width 611 height 16
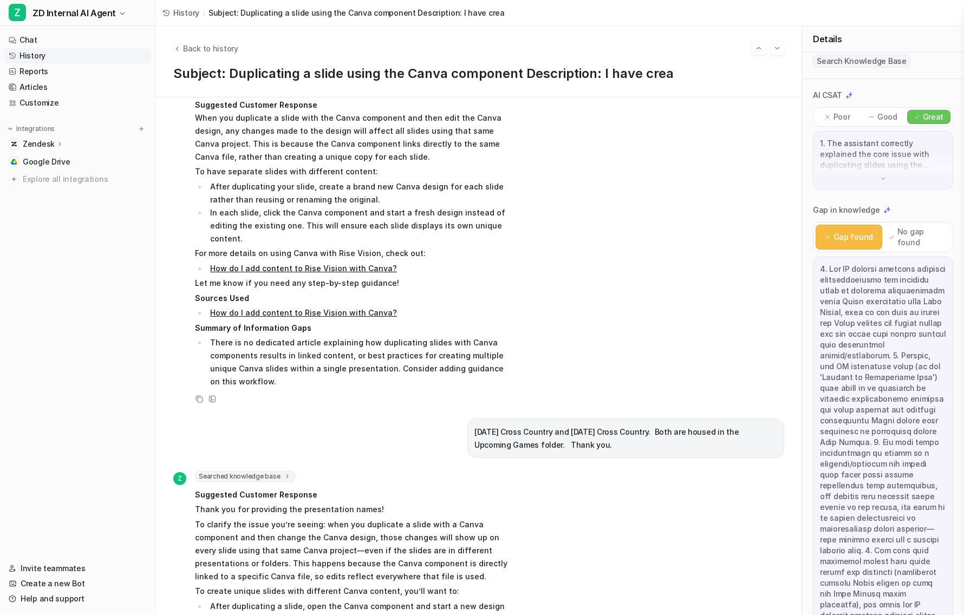
scroll to position [85, 0]
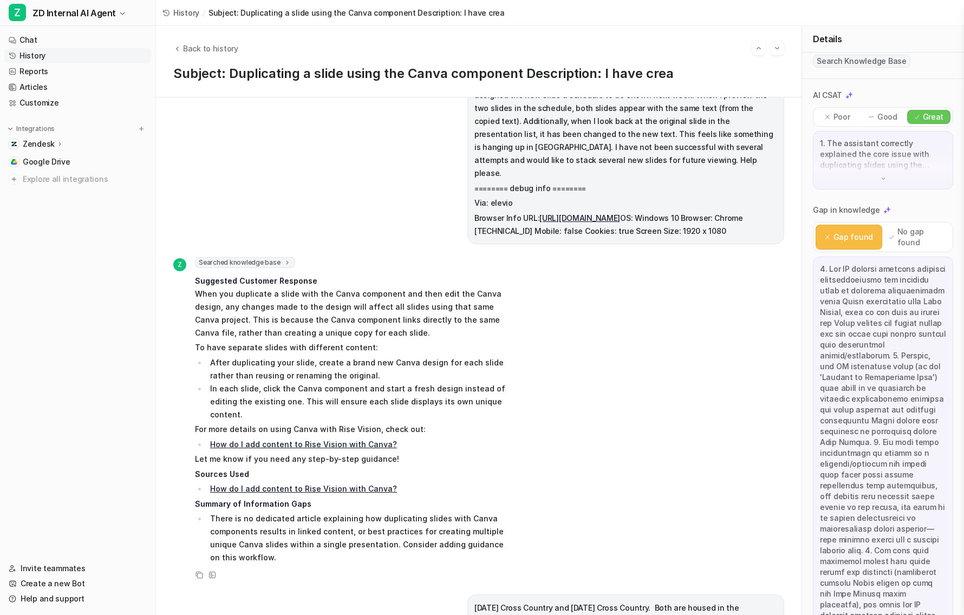
click at [285, 259] on icon at bounding box center [288, 263] width 8 height 8
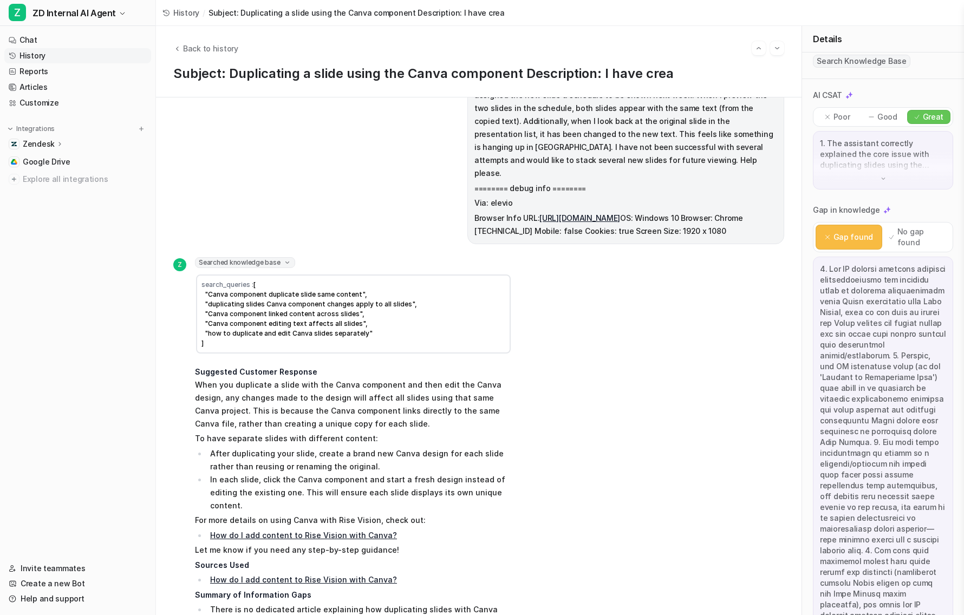
click at [285, 259] on icon at bounding box center [287, 263] width 8 height 8
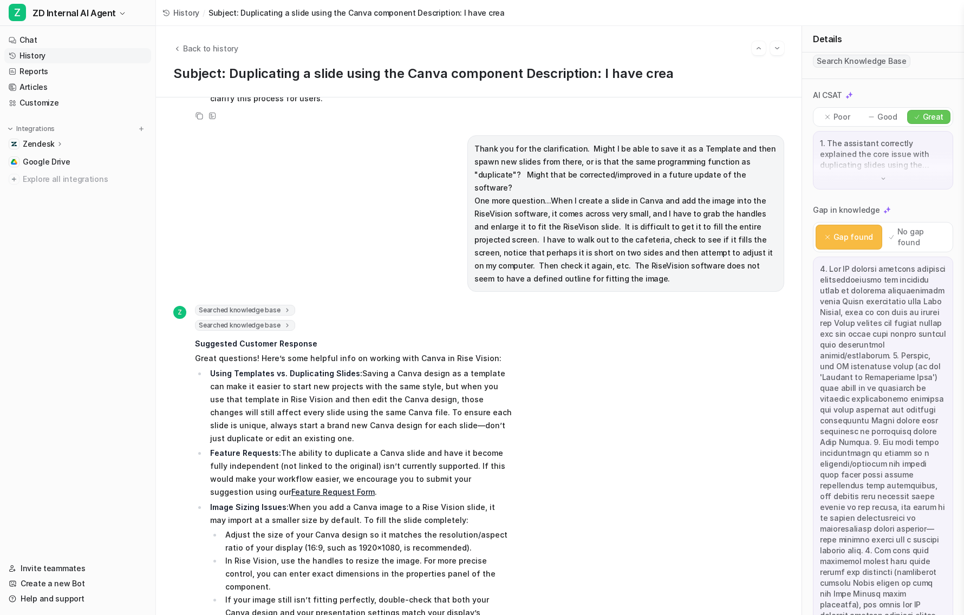
scroll to position [1100, 0]
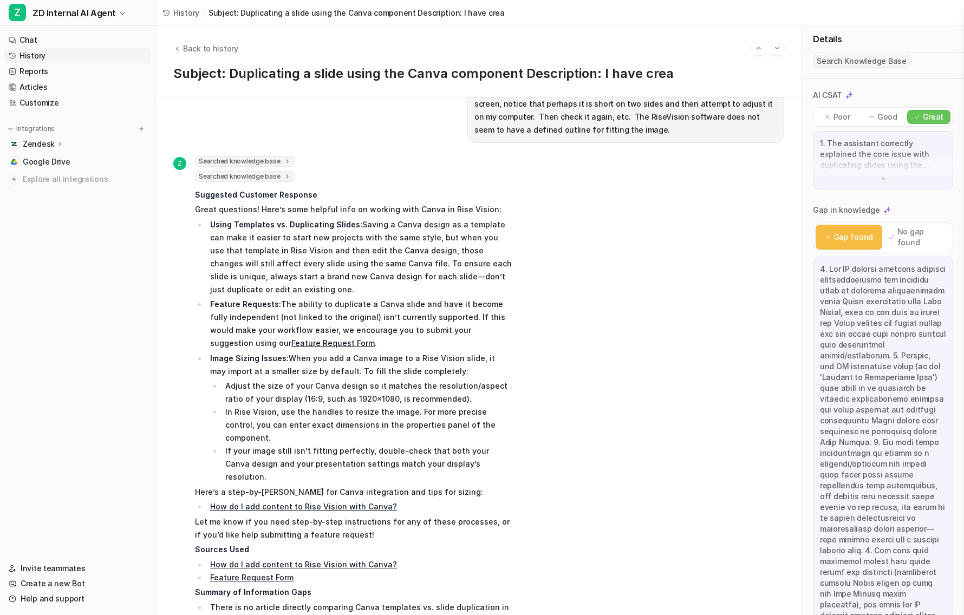
click at [234, 79] on h1 "Subject: Duplicating a slide using the Canva component Description: I have crea" at bounding box center [478, 74] width 611 height 16
drag, startPoint x: 228, startPoint y: 73, endPoint x: 451, endPoint y: 70, distance: 222.7
click at [451, 70] on h1 "Subject: Duplicating a slide using the Canva component Description: I have crea" at bounding box center [478, 74] width 611 height 16
copy h1 "Duplicating a slide using the Canva"
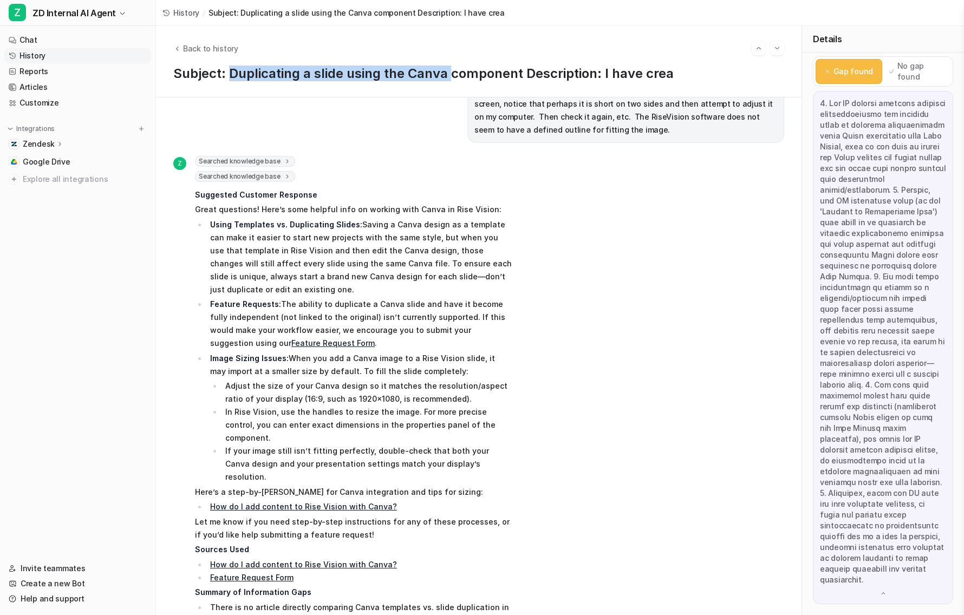
scroll to position [283, 0]
click at [194, 49] on span "Back to history" at bounding box center [210, 48] width 55 height 11
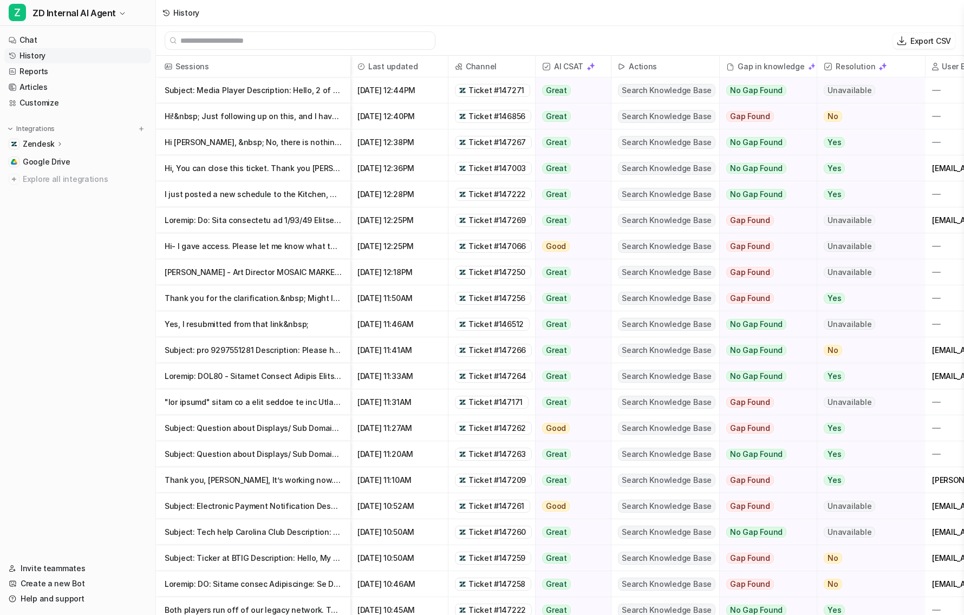
click at [321, 218] on p at bounding box center [253, 220] width 177 height 26
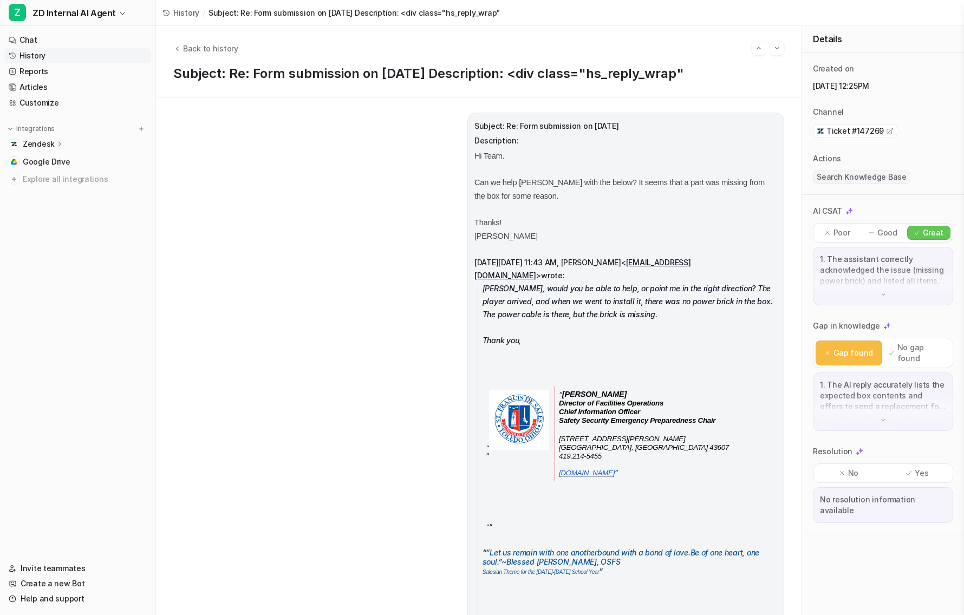
click at [873, 380] on p "1. The AI reply accurately lists the expected box contents and offers to send a…" at bounding box center [883, 396] width 126 height 33
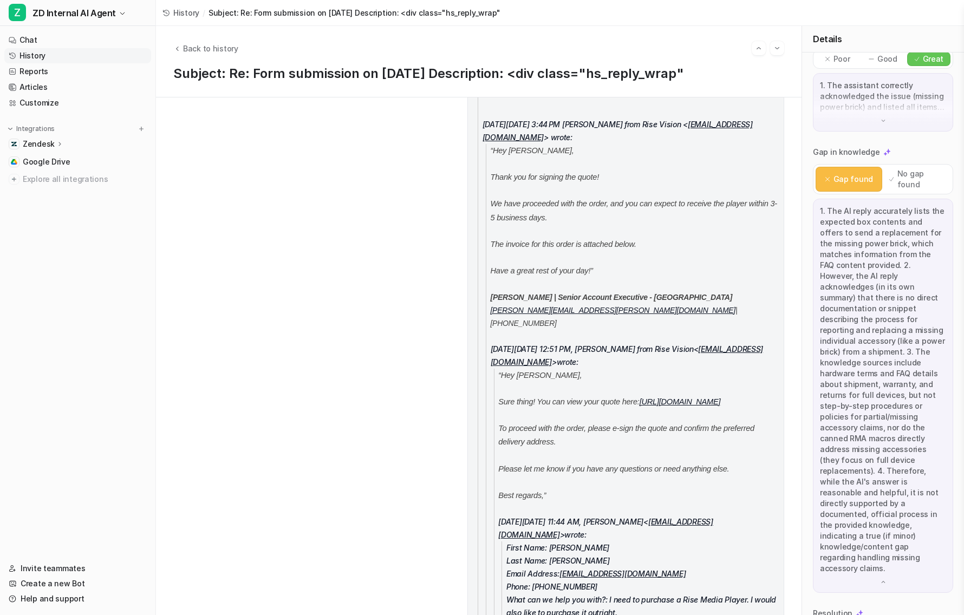
scroll to position [176, 0]
click at [781, 51] on img "Go to next session" at bounding box center [778, 48] width 8 height 10
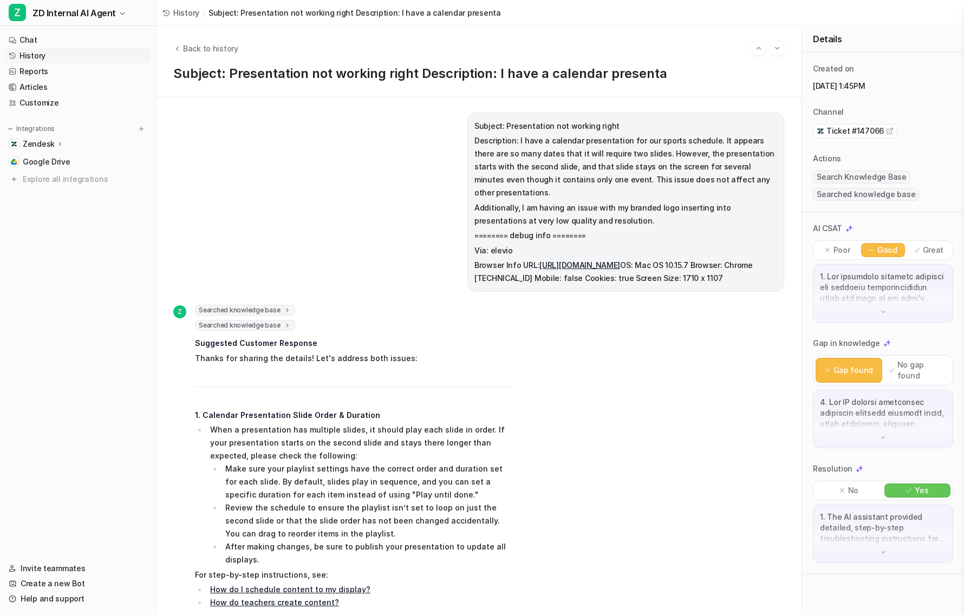
click at [868, 297] on p at bounding box center [883, 287] width 126 height 33
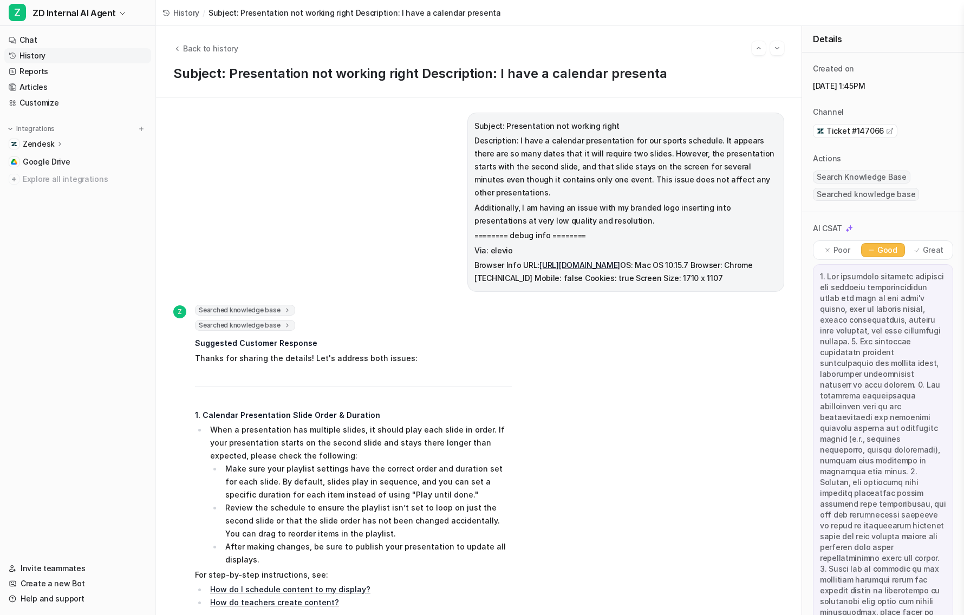
click at [584, 207] on p "Additionally, I am having an issue with my branded logo inserting into presenta…" at bounding box center [626, 215] width 303 height 26
drag, startPoint x: 518, startPoint y: 194, endPoint x: 612, endPoint y: 215, distance: 96.5
click at [612, 215] on span "Subject: Presentation not working right Description: I have a calendar presenta…" at bounding box center [626, 203] width 303 height 166
copy p "I am having an issue with my branded logo inserting into presentations at very …"
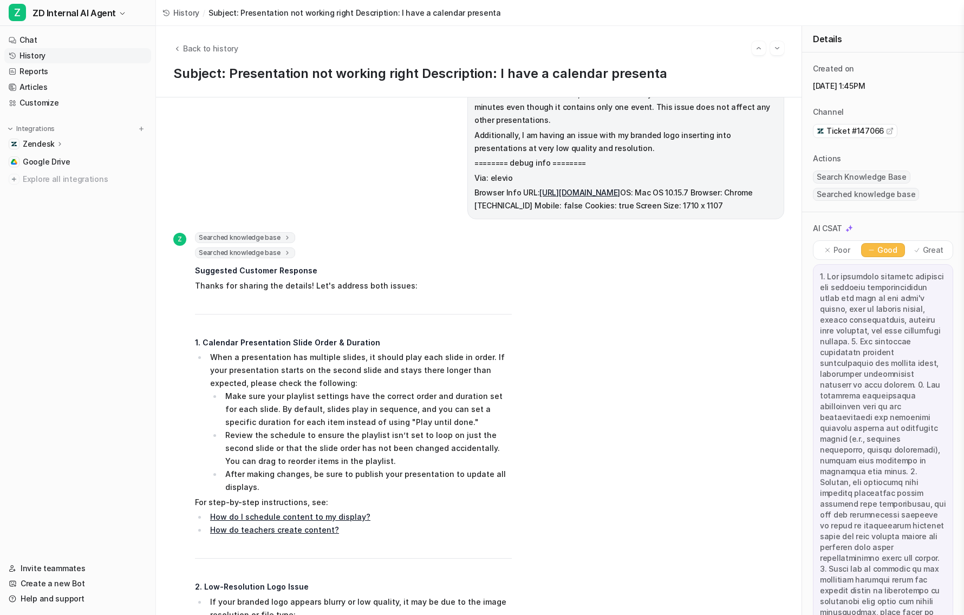
scroll to position [69, 0]
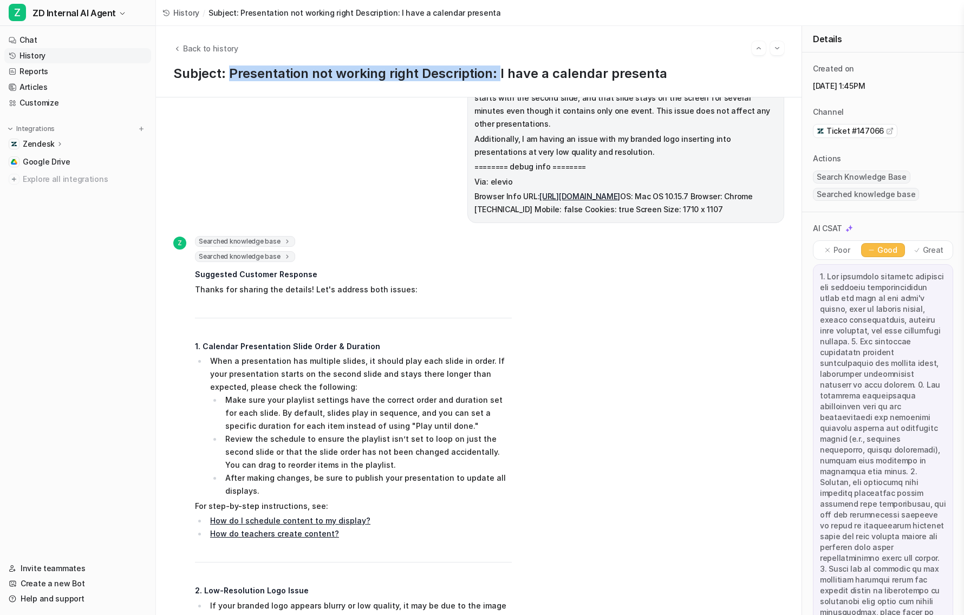
drag, startPoint x: 230, startPoint y: 73, endPoint x: 501, endPoint y: 74, distance: 270.9
click at [501, 74] on h1 "Subject: Presentation not working right Description: I have a calendar presenta" at bounding box center [478, 74] width 611 height 16
copy h1 "Presentation not working right Description:"
click at [184, 14] on span "History" at bounding box center [186, 12] width 26 height 11
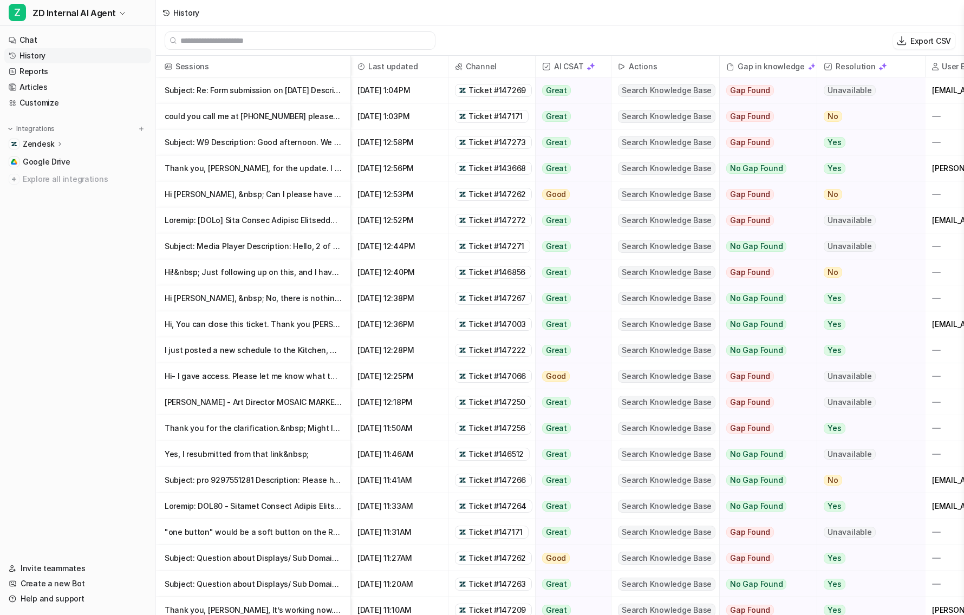
click at [315, 201] on p "Hi [PERSON_NAME], &nbsp; Can I please have someone from support give me a call,…" at bounding box center [253, 194] width 177 height 26
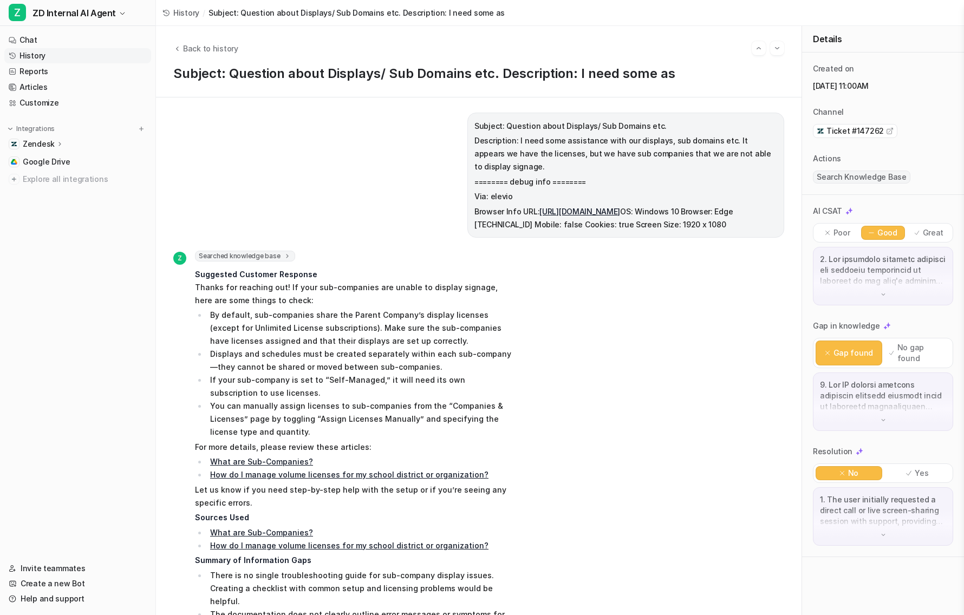
click at [883, 380] on p at bounding box center [883, 396] width 126 height 33
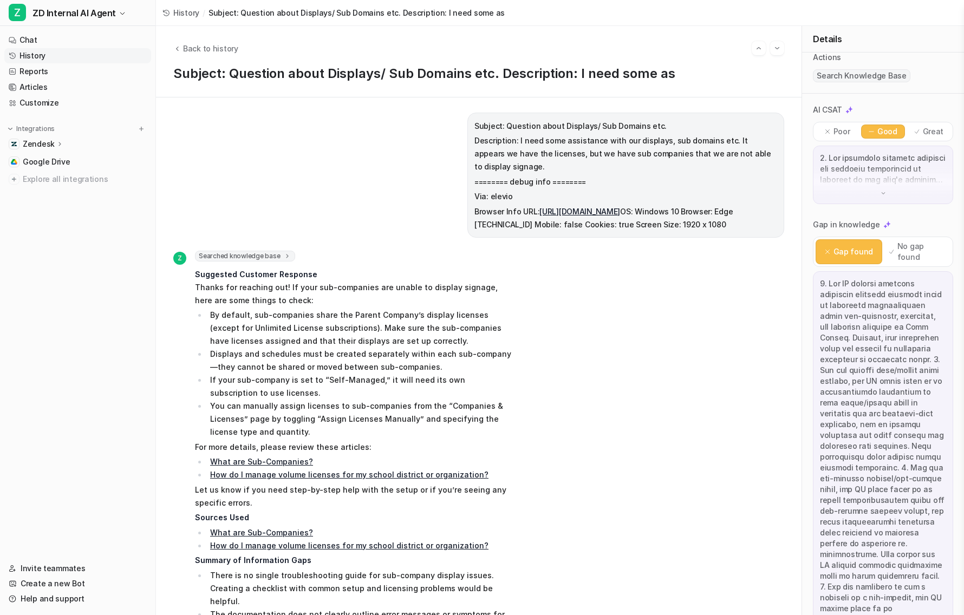
click at [169, 11] on icon at bounding box center [167, 13] width 6 height 7
click at [205, 46] on span "Back to history" at bounding box center [210, 48] width 55 height 11
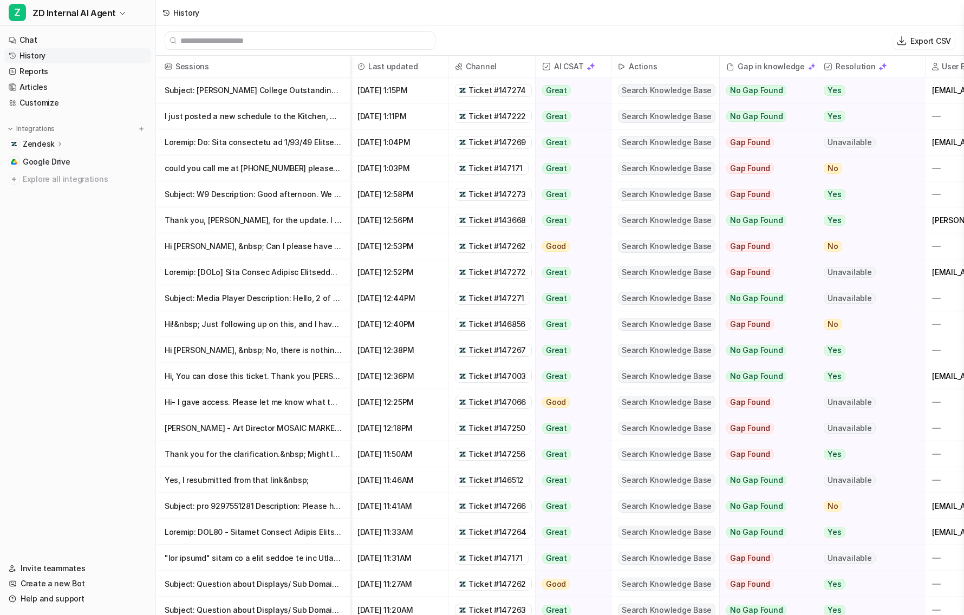
click at [300, 380] on p "Hi- I gave access. Please let me know what to do." at bounding box center [253, 402] width 177 height 26
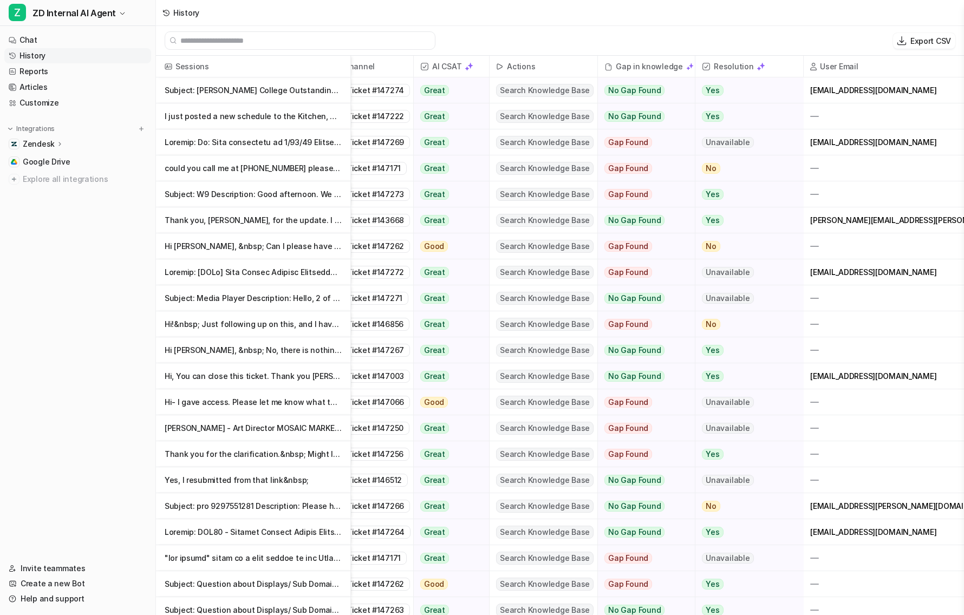
scroll to position [0, 133]
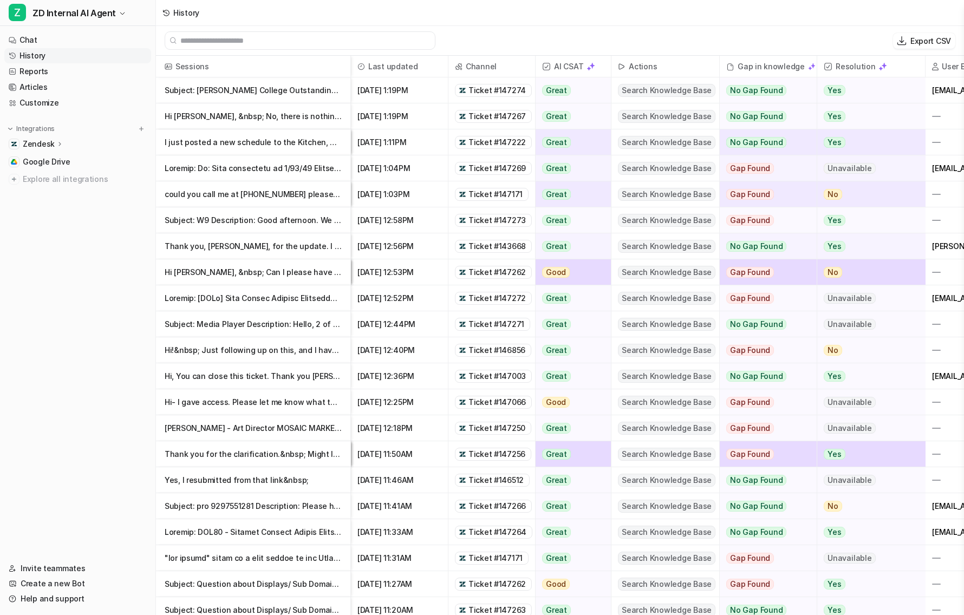
click at [493, 91] on span "Ticket #147274" at bounding box center [497, 90] width 57 height 11
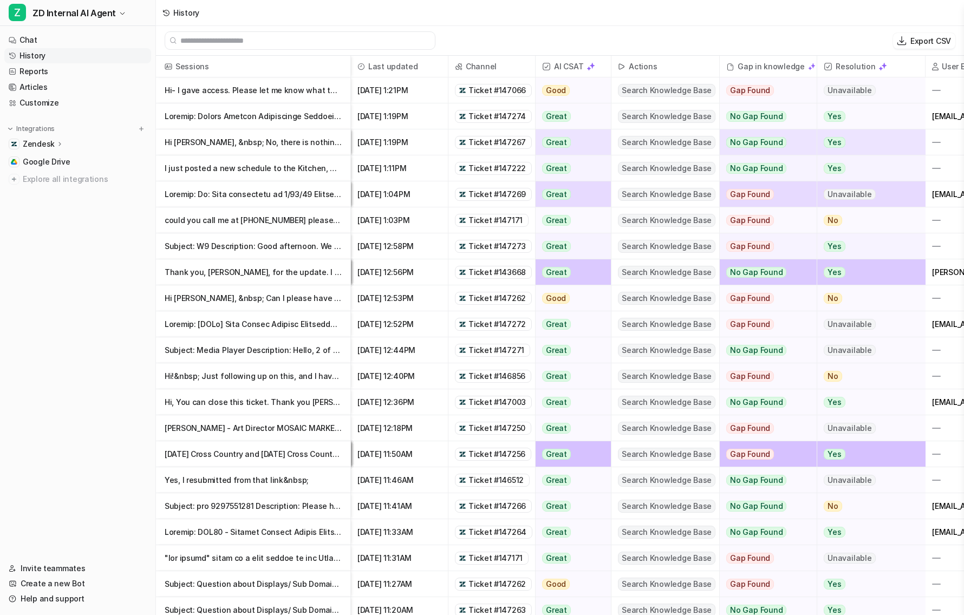
click at [490, 90] on span "Ticket #147066" at bounding box center [497, 90] width 57 height 11
click at [491, 197] on span "Ticket #147269" at bounding box center [497, 194] width 57 height 11
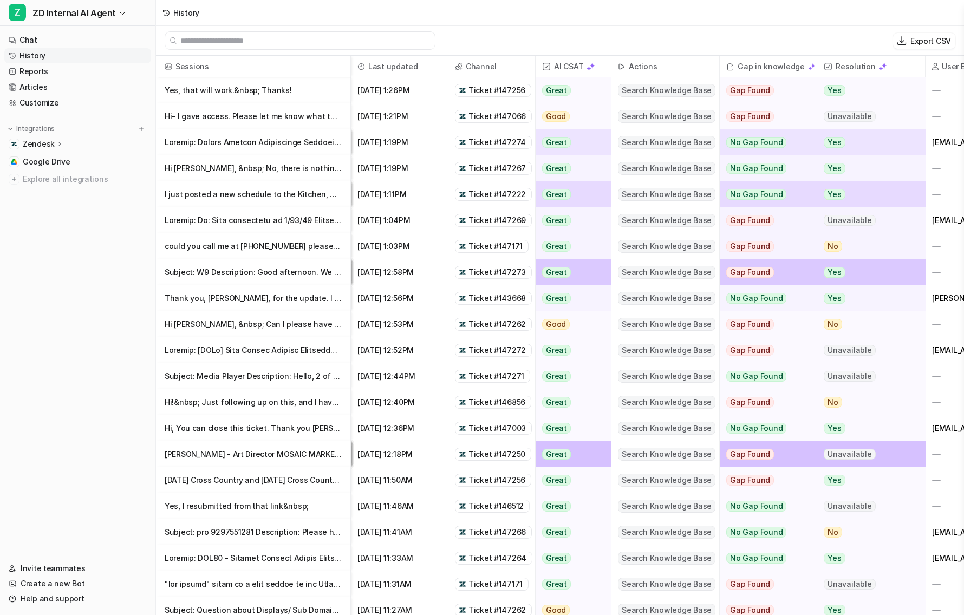
click at [54, 142] on div "Zendesk" at bounding box center [43, 144] width 41 height 11
click at [56, 168] on link "Sources" at bounding box center [83, 175] width 135 height 15
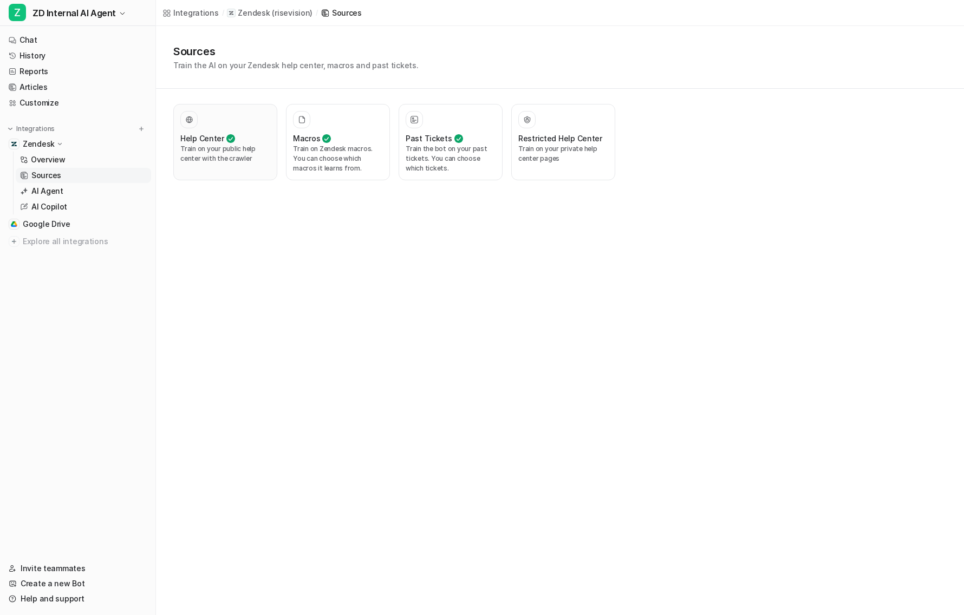
click at [221, 150] on p "Train on your public help center with the crawler" at bounding box center [225, 154] width 90 height 20
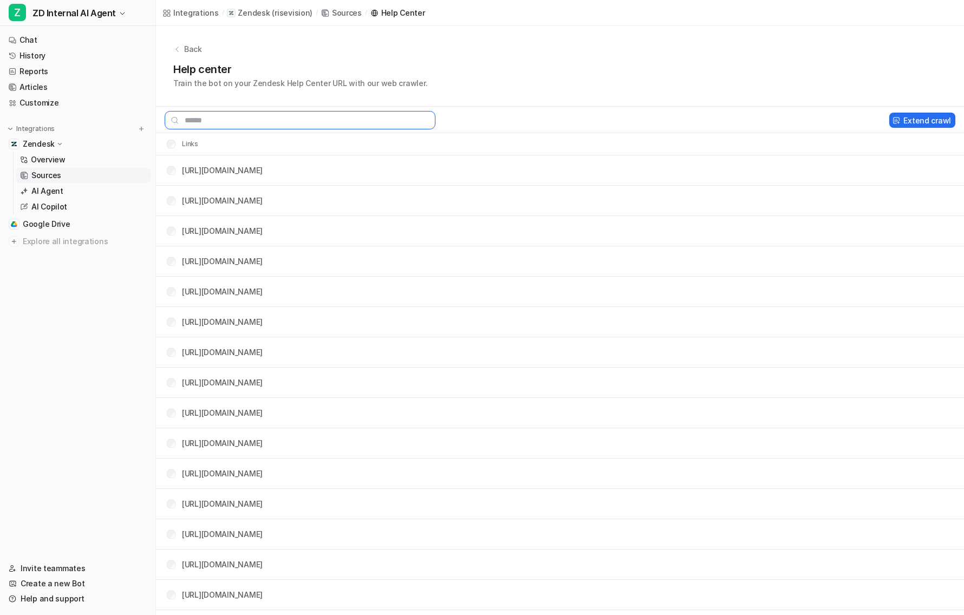
click at [274, 115] on input "text" at bounding box center [300, 120] width 271 height 18
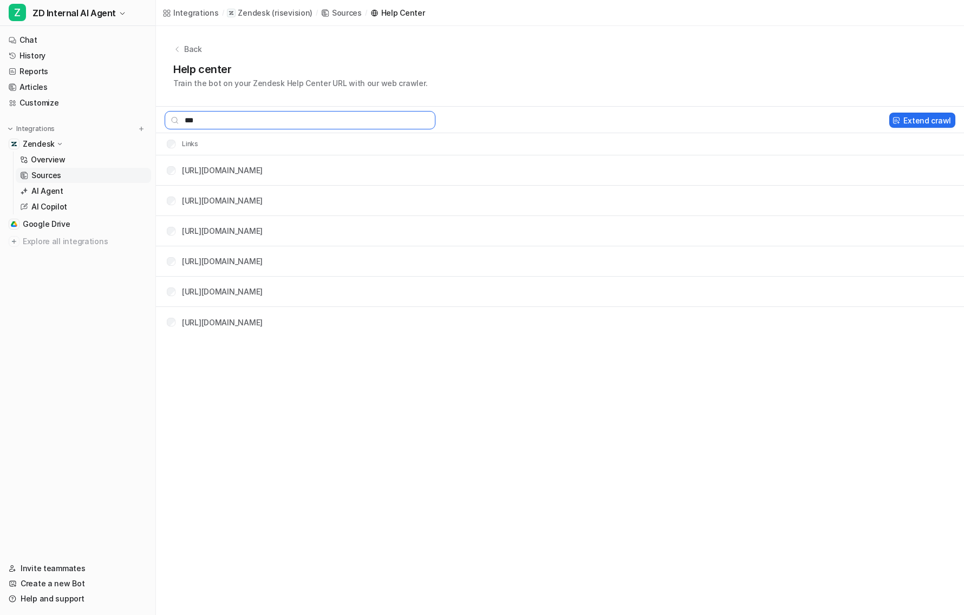
type input "****"
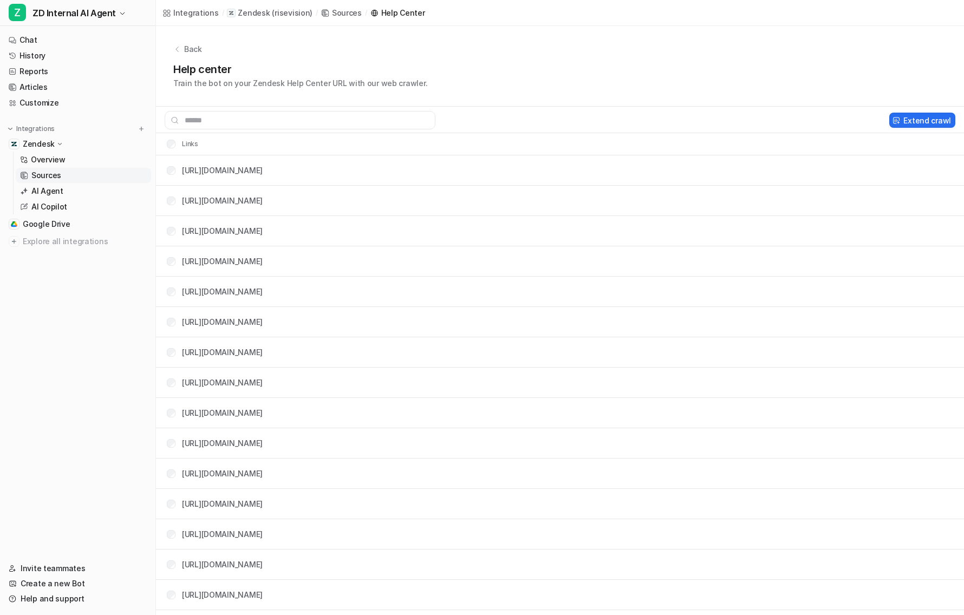
click at [81, 179] on link "Sources" at bounding box center [83, 175] width 135 height 15
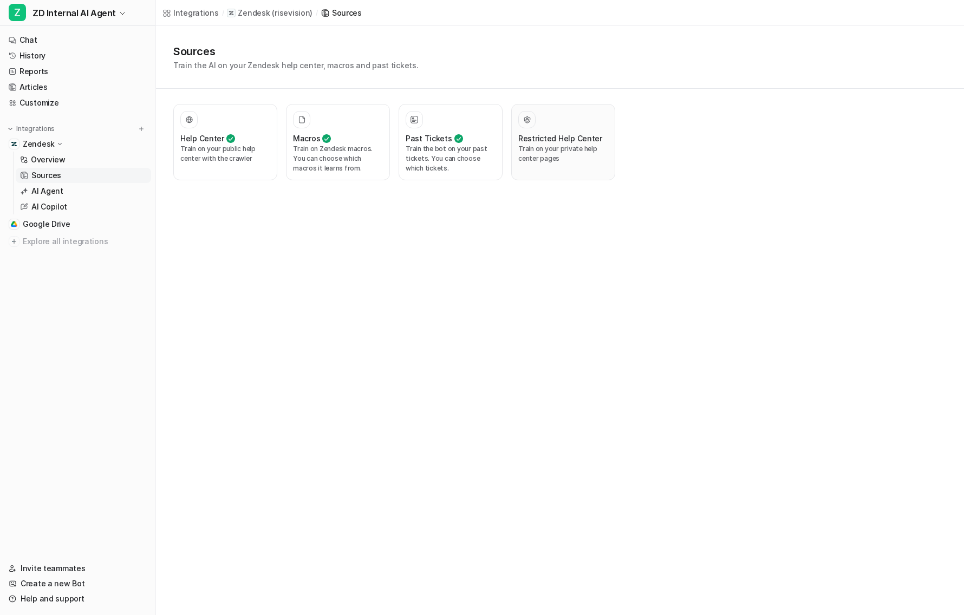
click at [553, 169] on div "Restricted Help Center Train on your private help center pages" at bounding box center [563, 142] width 90 height 62
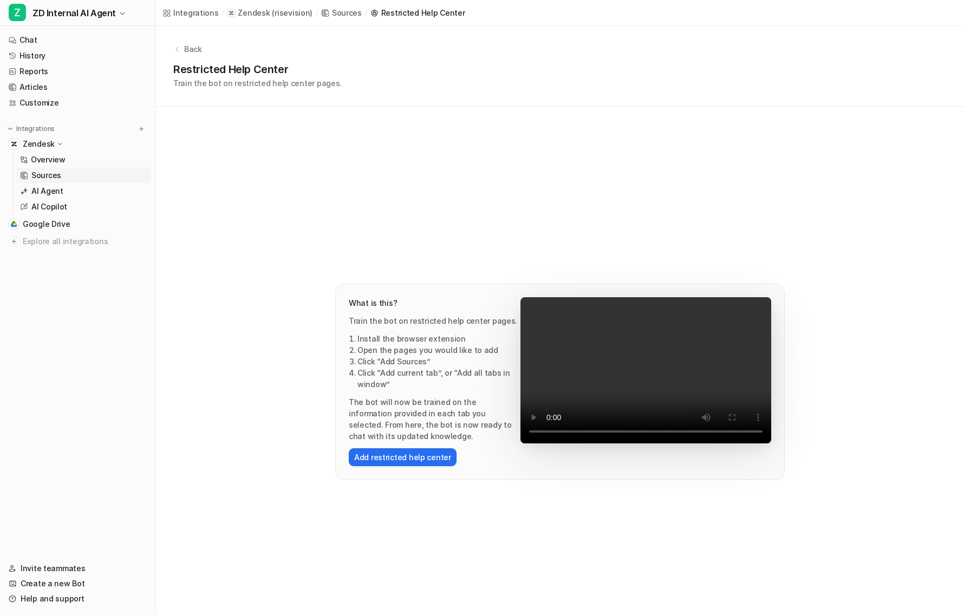
click at [361, 262] on div "What is this? Train the bot on restricted help center pages. Install the browse…" at bounding box center [560, 377] width 493 height 540
click at [65, 227] on span "Google Drive" at bounding box center [47, 224] width 48 height 11
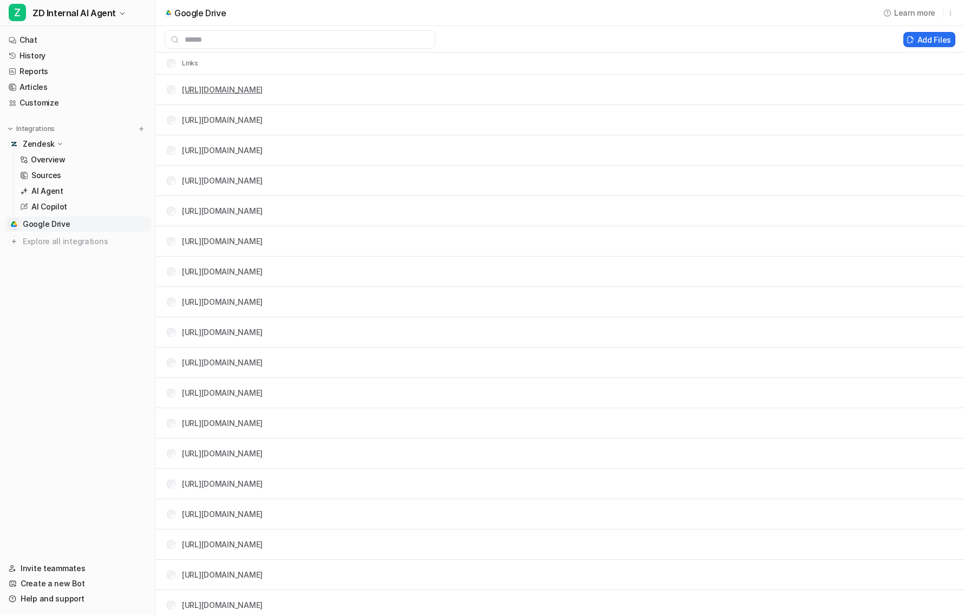
click at [263, 90] on link "[URL][DOMAIN_NAME]" at bounding box center [222, 89] width 81 height 9
click at [263, 380] on link "[URL][DOMAIN_NAME]" at bounding box center [222, 423] width 81 height 9
click at [52, 55] on link "History" at bounding box center [77, 55] width 147 height 15
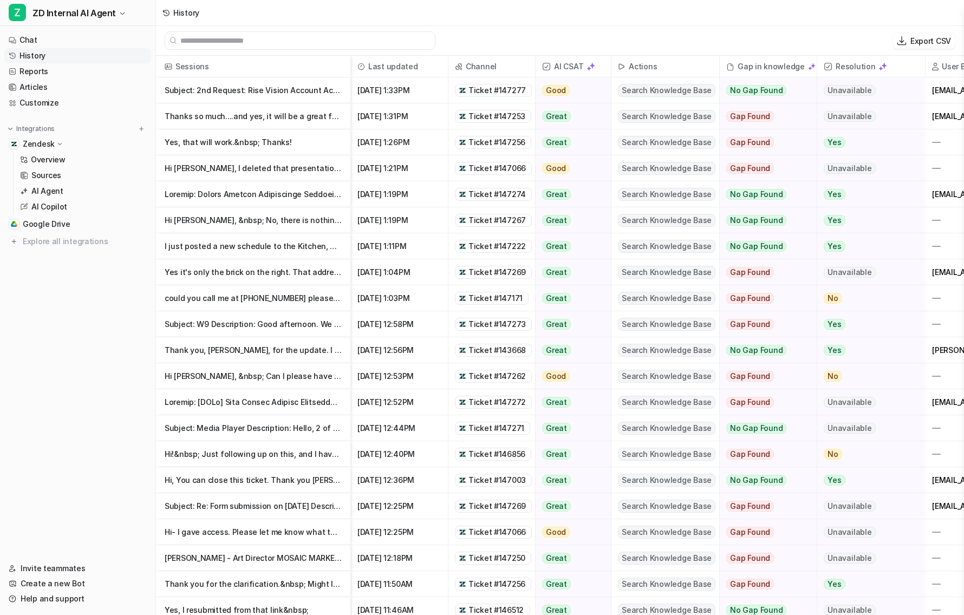
click at [310, 89] on p "Subject: 2nd Request: Rise Vision Account Access Description: I am still NOT AB" at bounding box center [253, 90] width 177 height 26
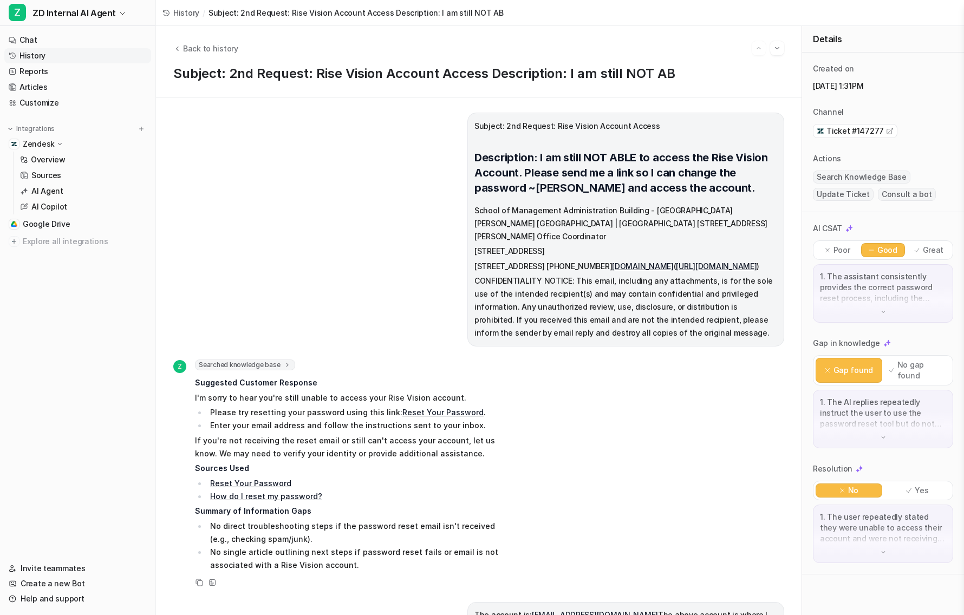
click at [869, 380] on p "1. The user repeatedly stated they were unable to access their account and were…" at bounding box center [883, 528] width 126 height 33
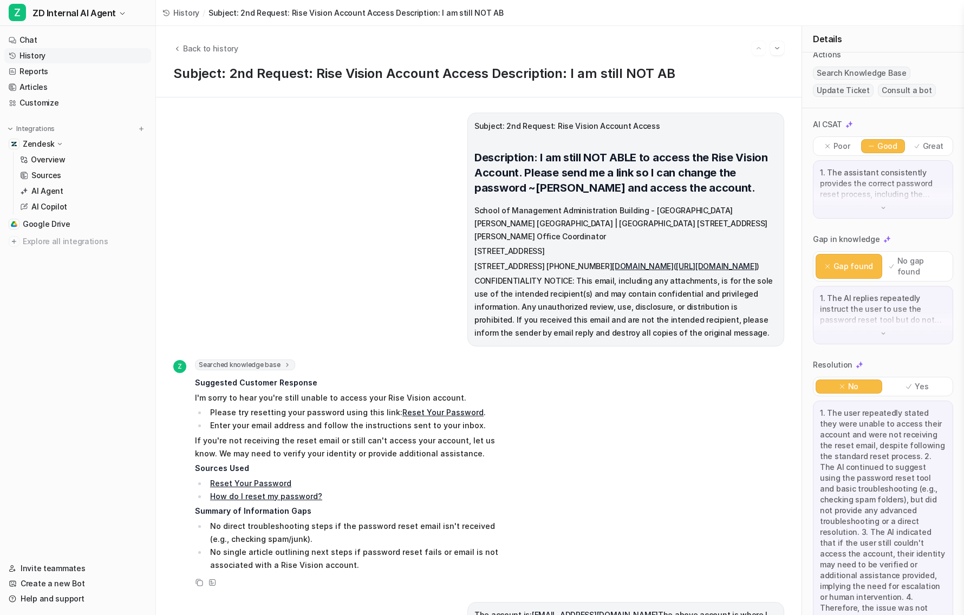
scroll to position [122, 0]
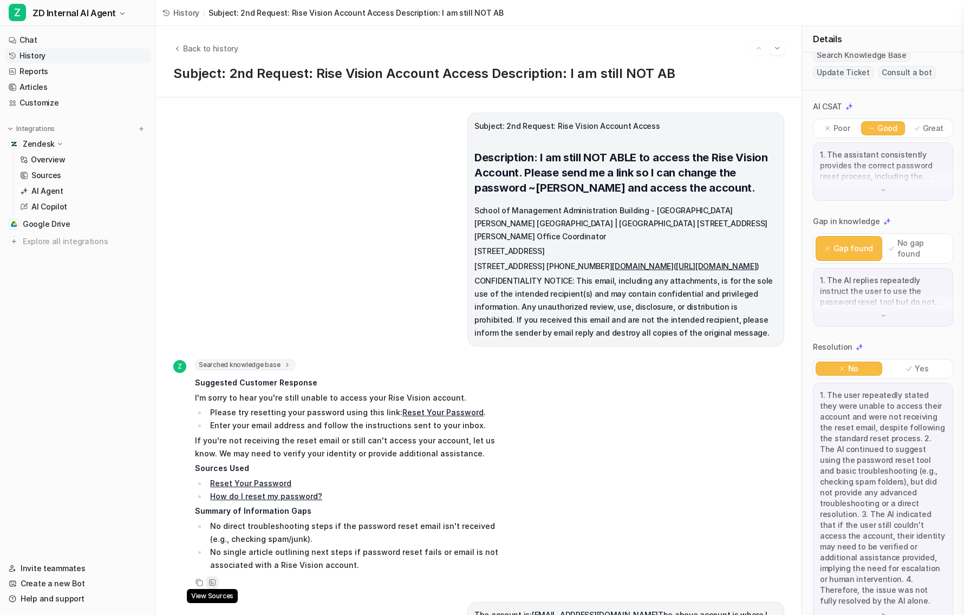
click at [212, 380] on icon at bounding box center [213, 583] width 8 height 8
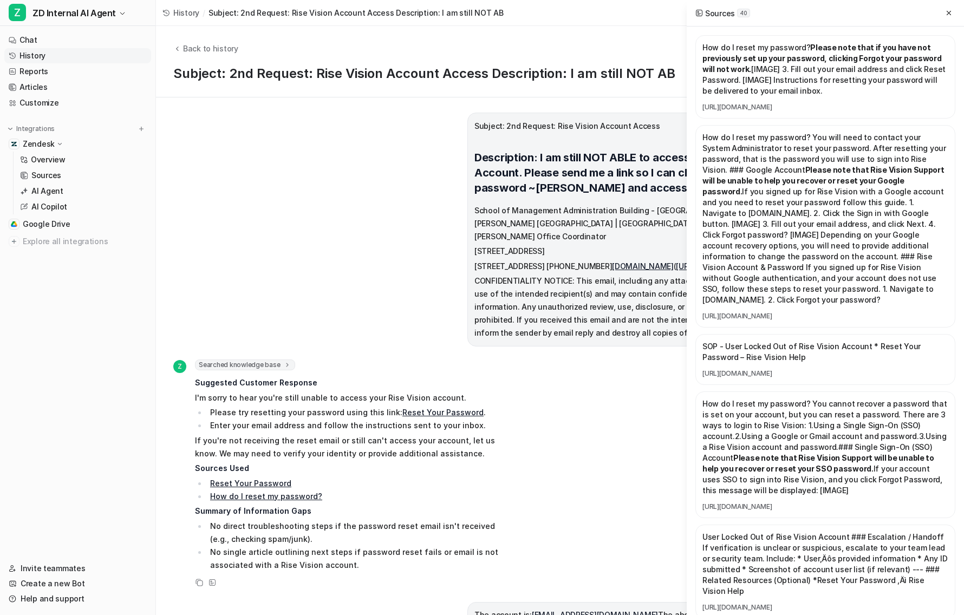
click at [770, 378] on link "[URL][DOMAIN_NAME]" at bounding box center [826, 373] width 246 height 9
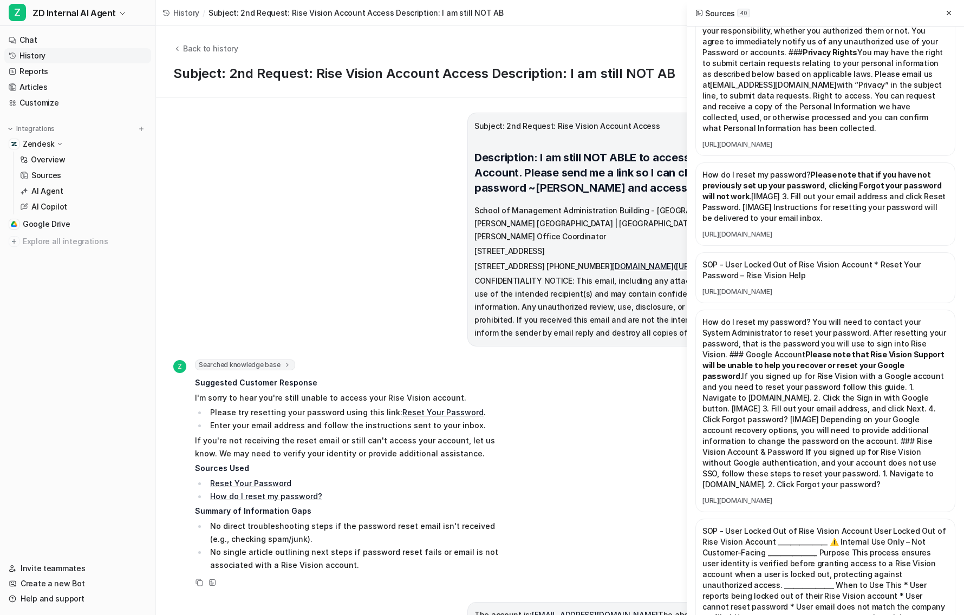
scroll to position [1336, 0]
click at [789, 238] on link "[URL][DOMAIN_NAME]" at bounding box center [826, 233] width 246 height 9
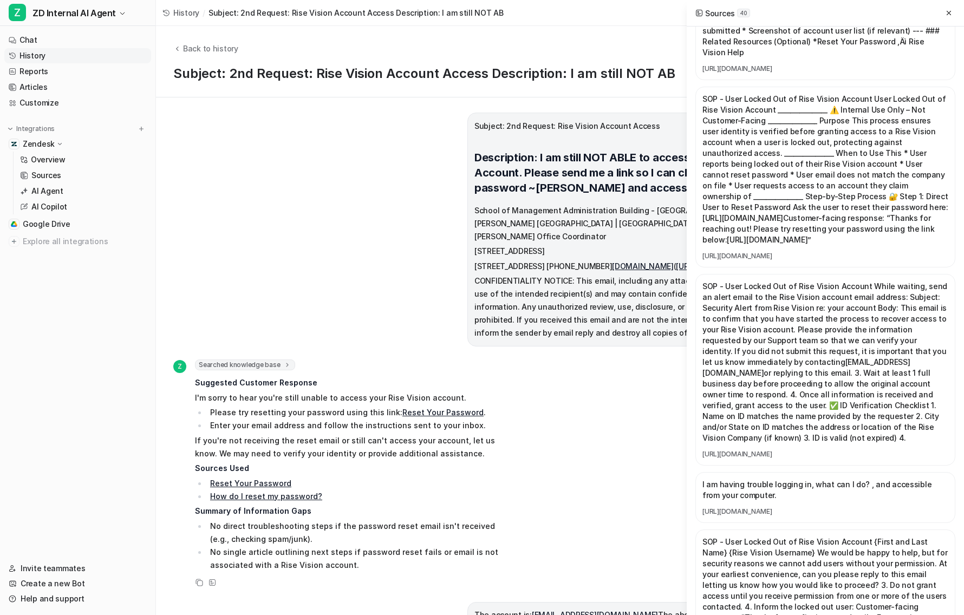
scroll to position [0, 0]
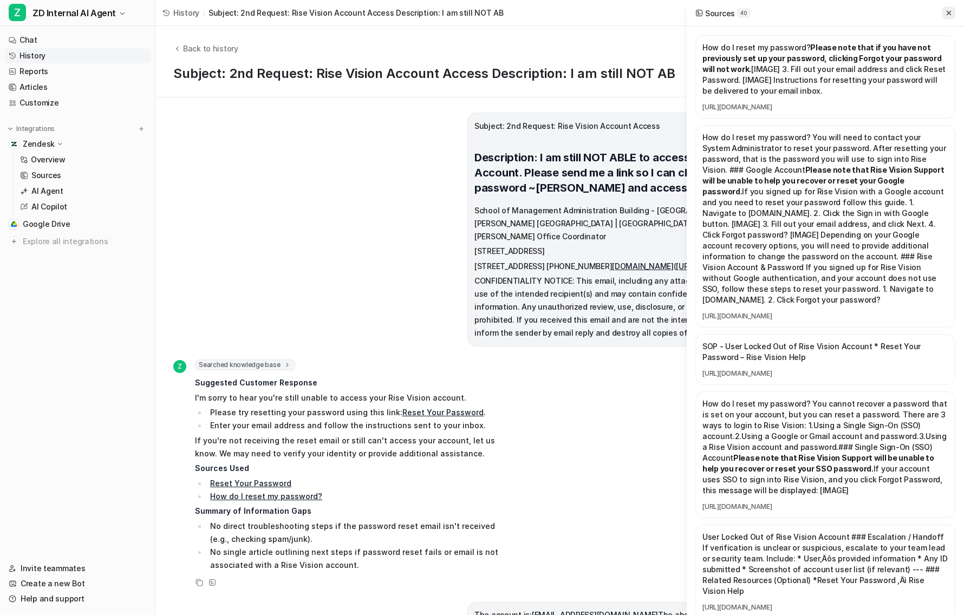
click at [952, 14] on icon at bounding box center [949, 13] width 8 height 8
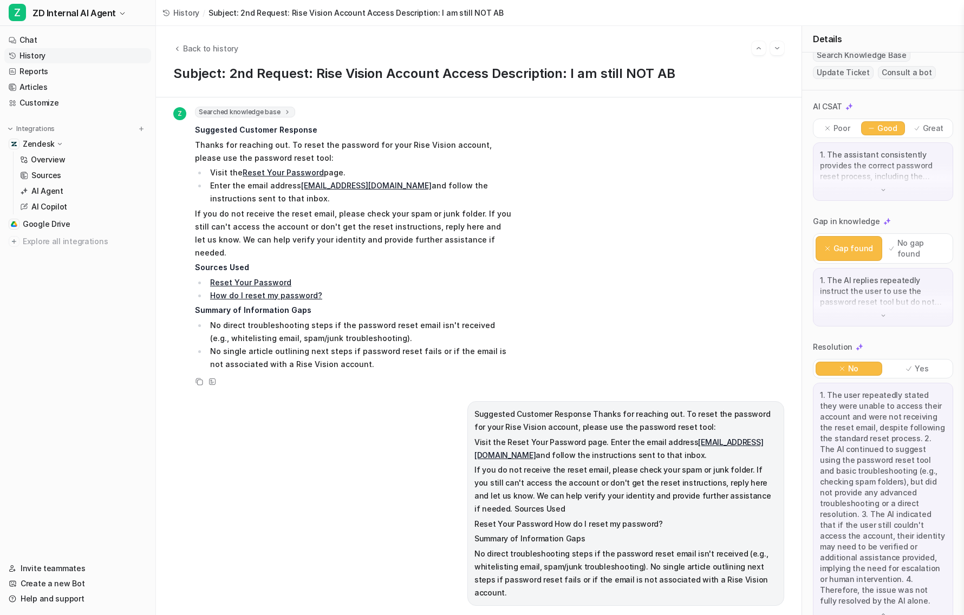
scroll to position [1139, 0]
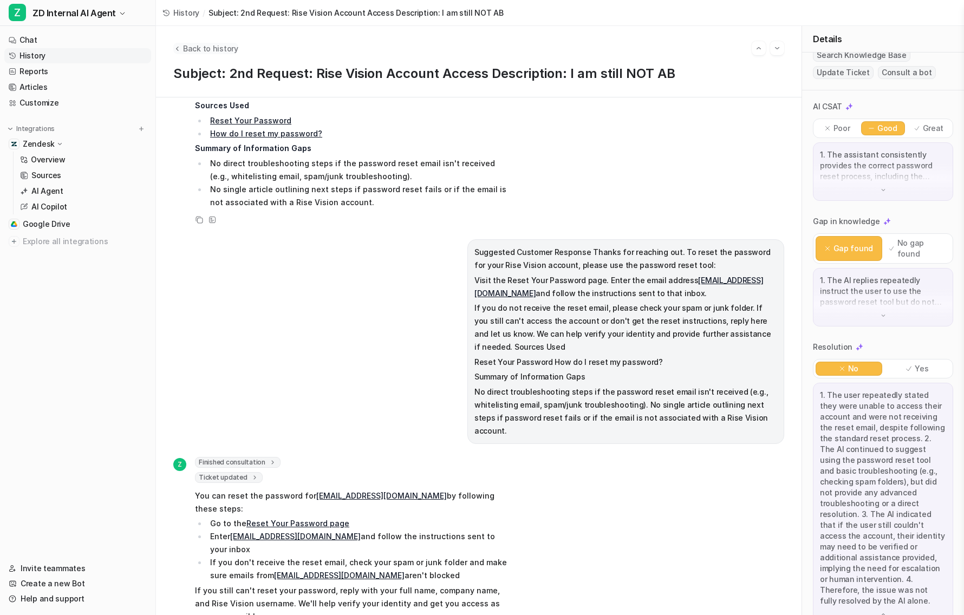
click at [209, 45] on span "Back to history" at bounding box center [210, 48] width 55 height 11
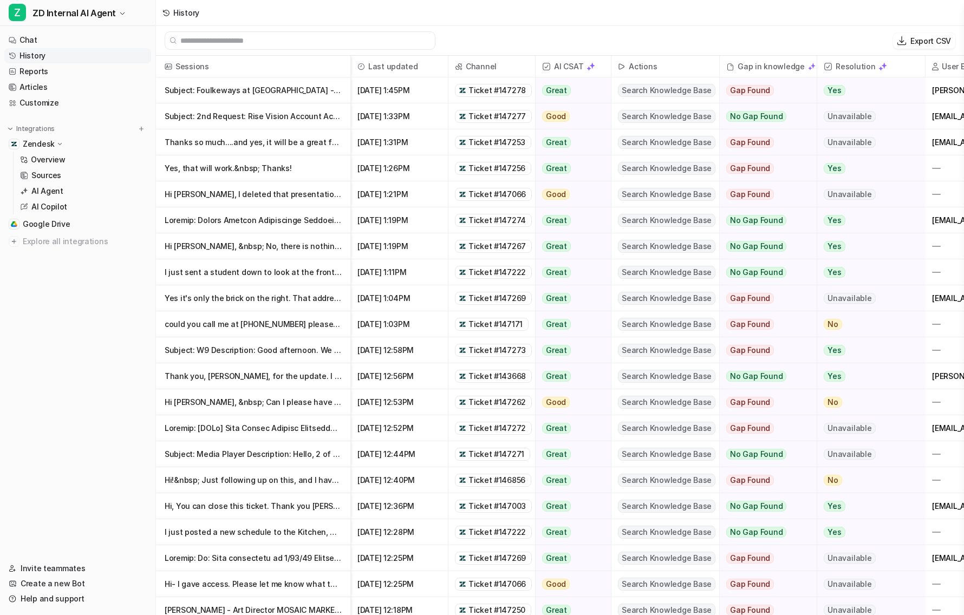
click at [499, 92] on span "Ticket #147278" at bounding box center [497, 90] width 57 height 11
click at [307, 149] on p "Thanks so much....and yes, it will be a great feature to have since the Present…" at bounding box center [253, 142] width 177 height 26
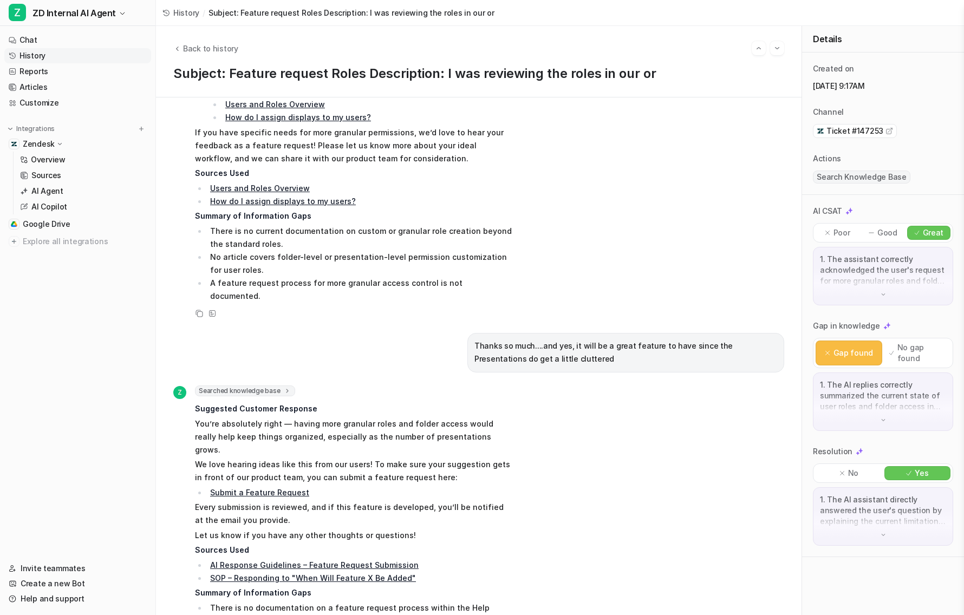
scroll to position [268, 0]
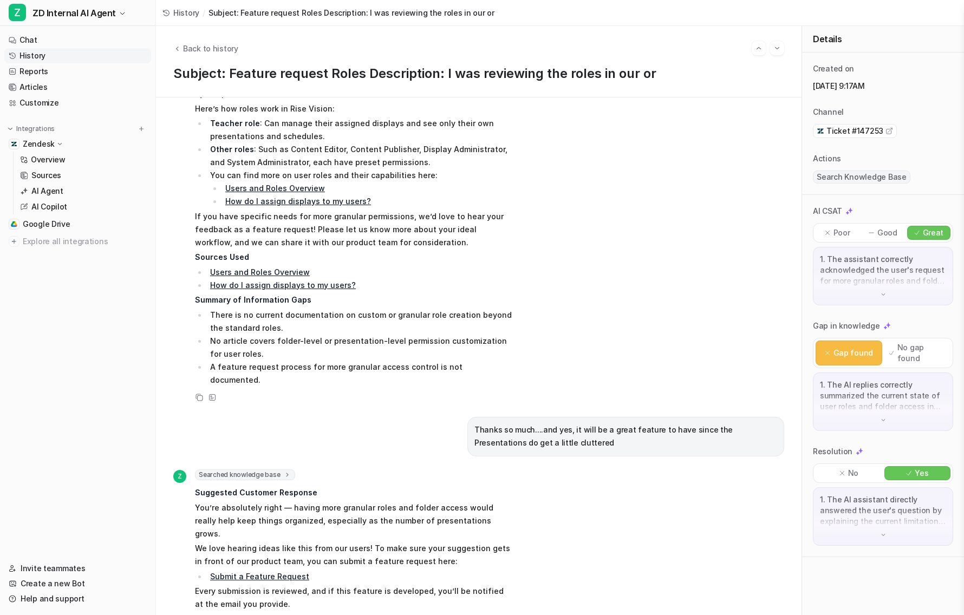
click at [852, 127] on span "Ticket #147253" at bounding box center [855, 131] width 57 height 11
